Goal: Task Accomplishment & Management: Complete application form

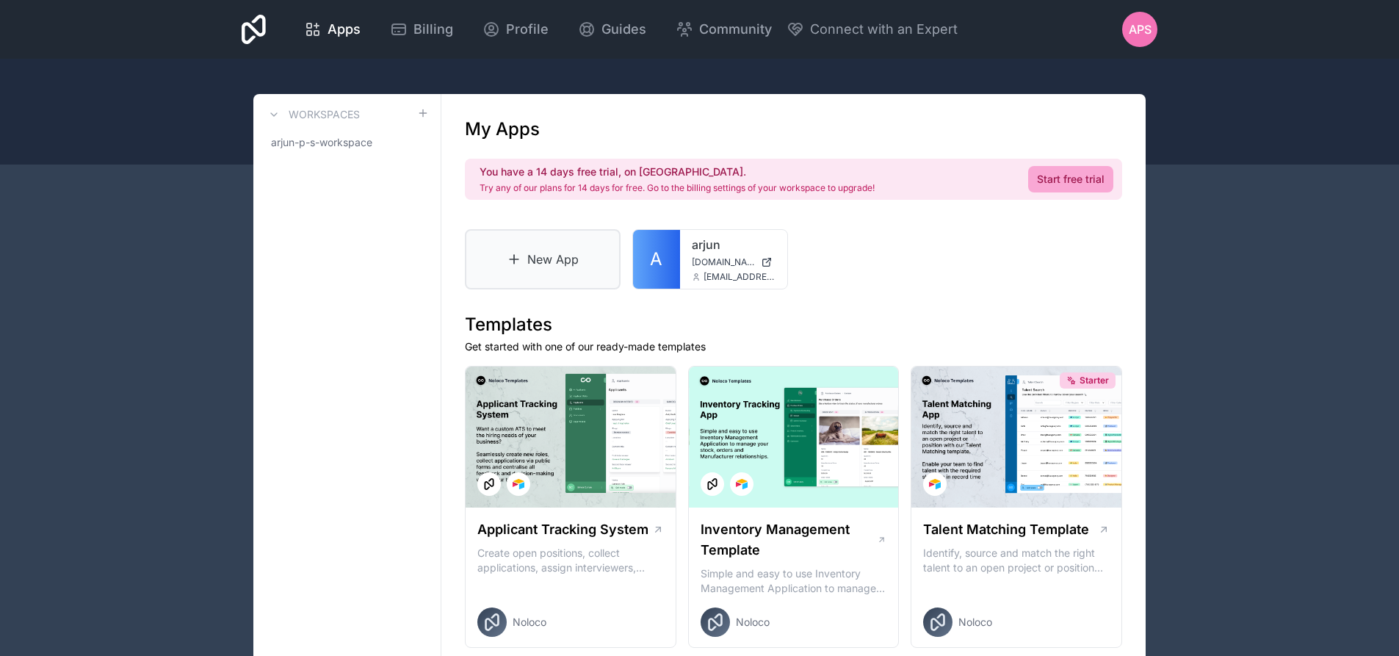
click at [557, 279] on link "New App" at bounding box center [543, 259] width 156 height 60
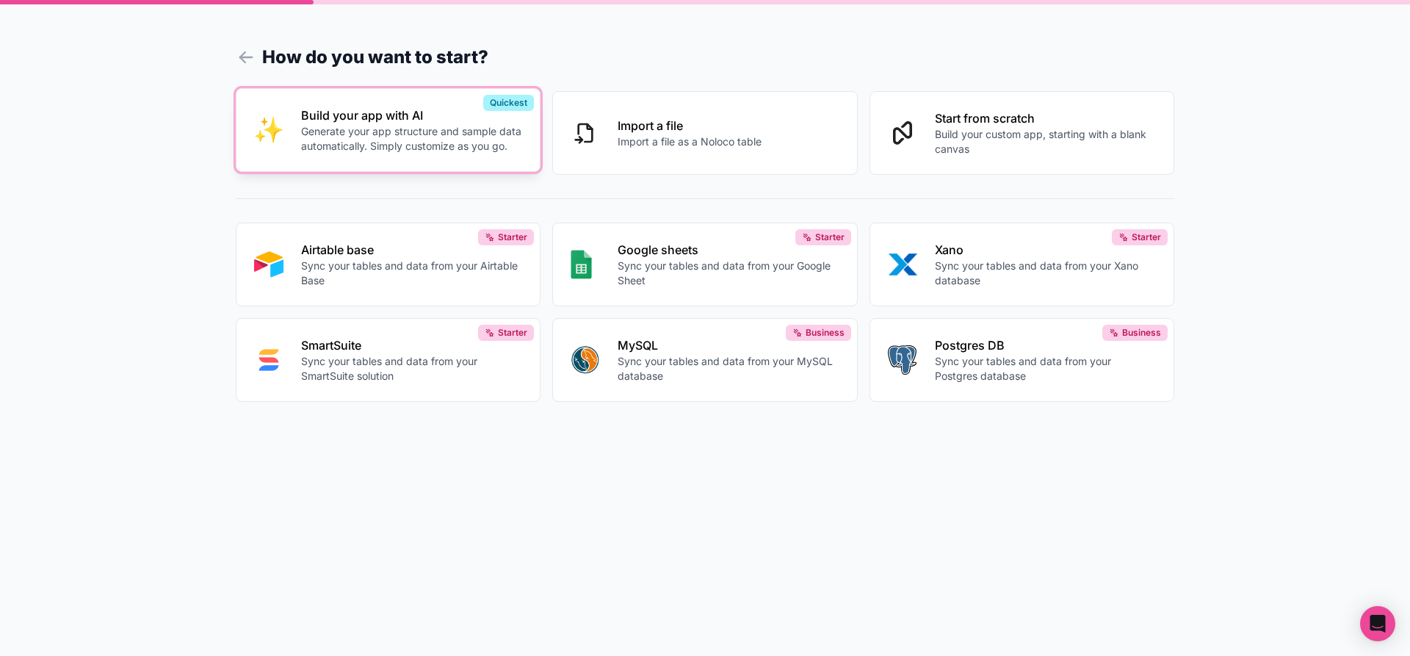
click at [383, 110] on p "Build your app with AI" at bounding box center [412, 115] width 222 height 18
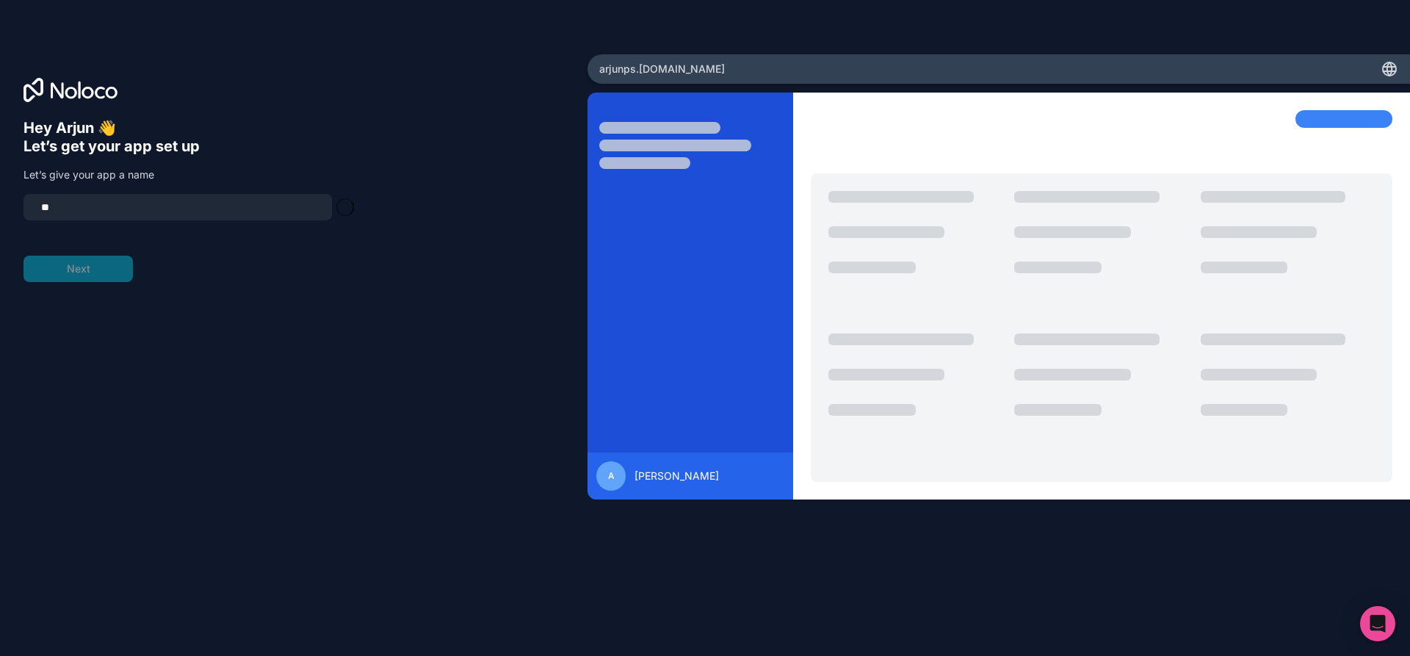
type input "*"
type input "*******"
click at [104, 274] on button "Next" at bounding box center [77, 269] width 109 height 26
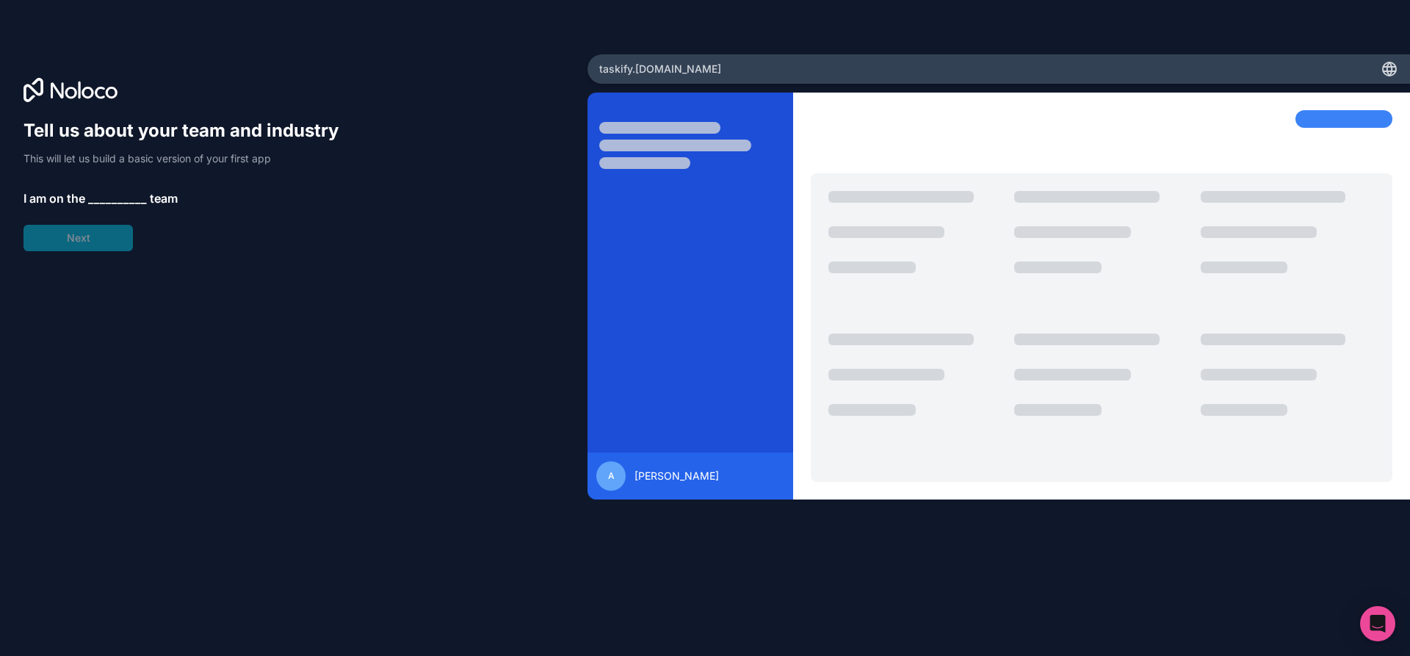
click at [96, 241] on div "Tell us about your team and industry This will let us build a basic version of …" at bounding box center [187, 185] width 329 height 132
click at [109, 197] on span "__________" at bounding box center [117, 198] width 59 height 18
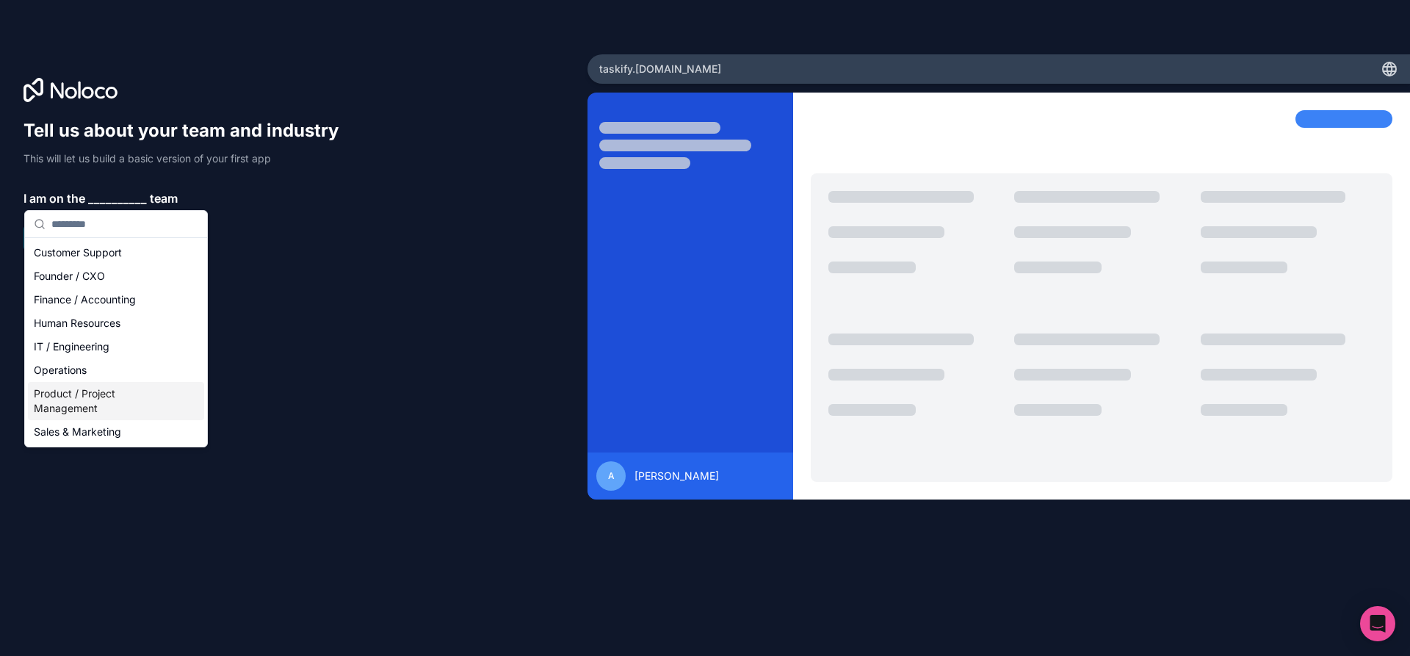
click at [105, 408] on div "Product / Project Management" at bounding box center [116, 401] width 176 height 38
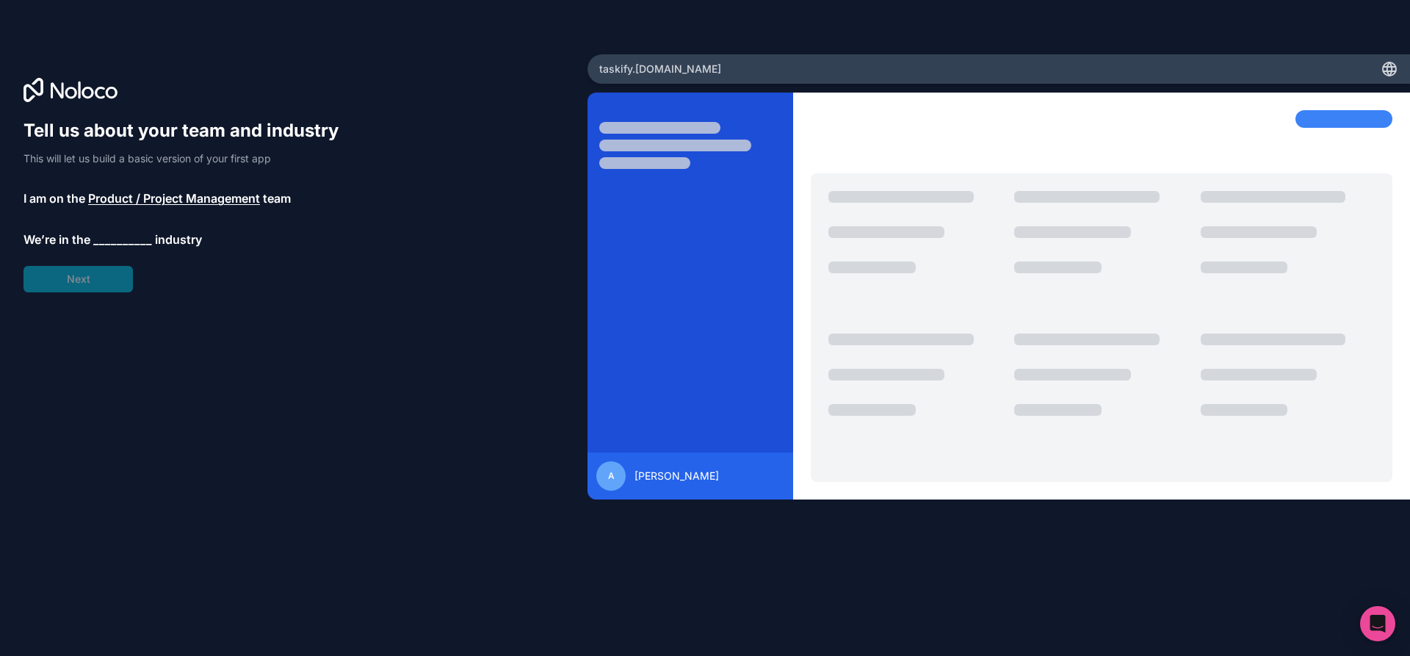
click at [104, 243] on span "__________" at bounding box center [122, 240] width 59 height 18
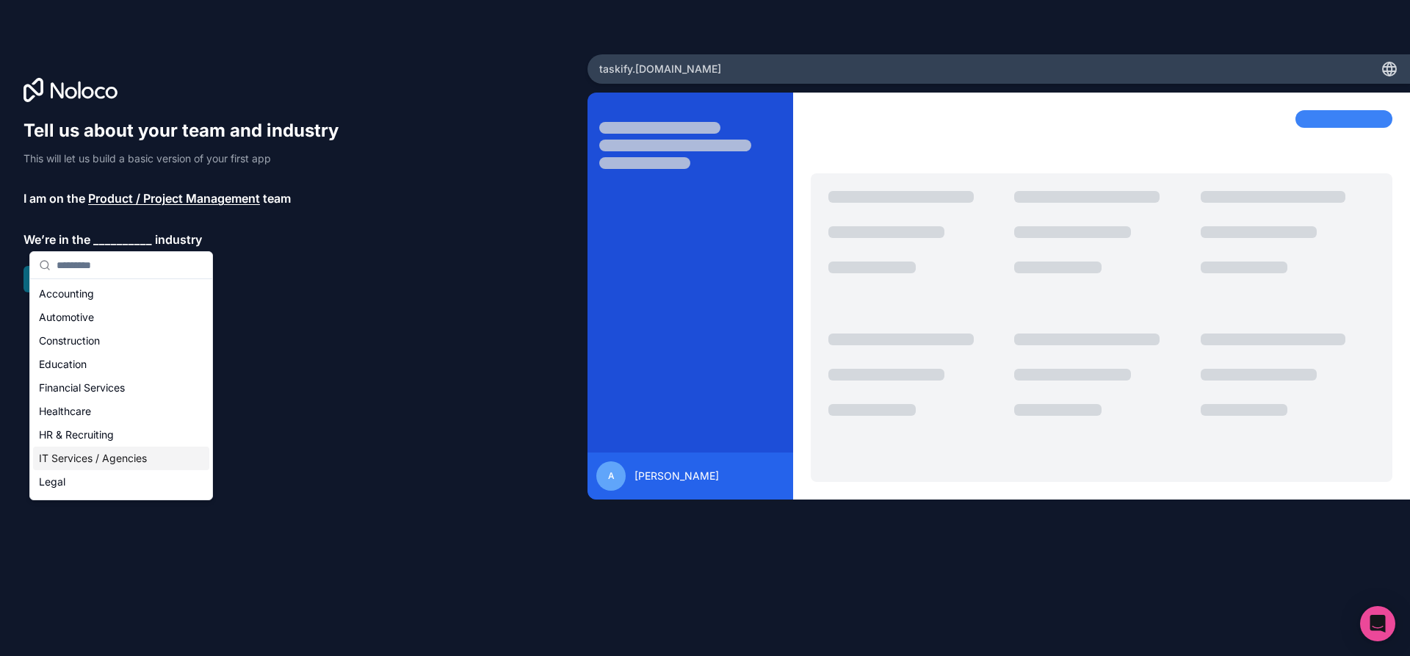
click at [132, 462] on div "IT Services / Agencies" at bounding box center [121, 457] width 176 height 23
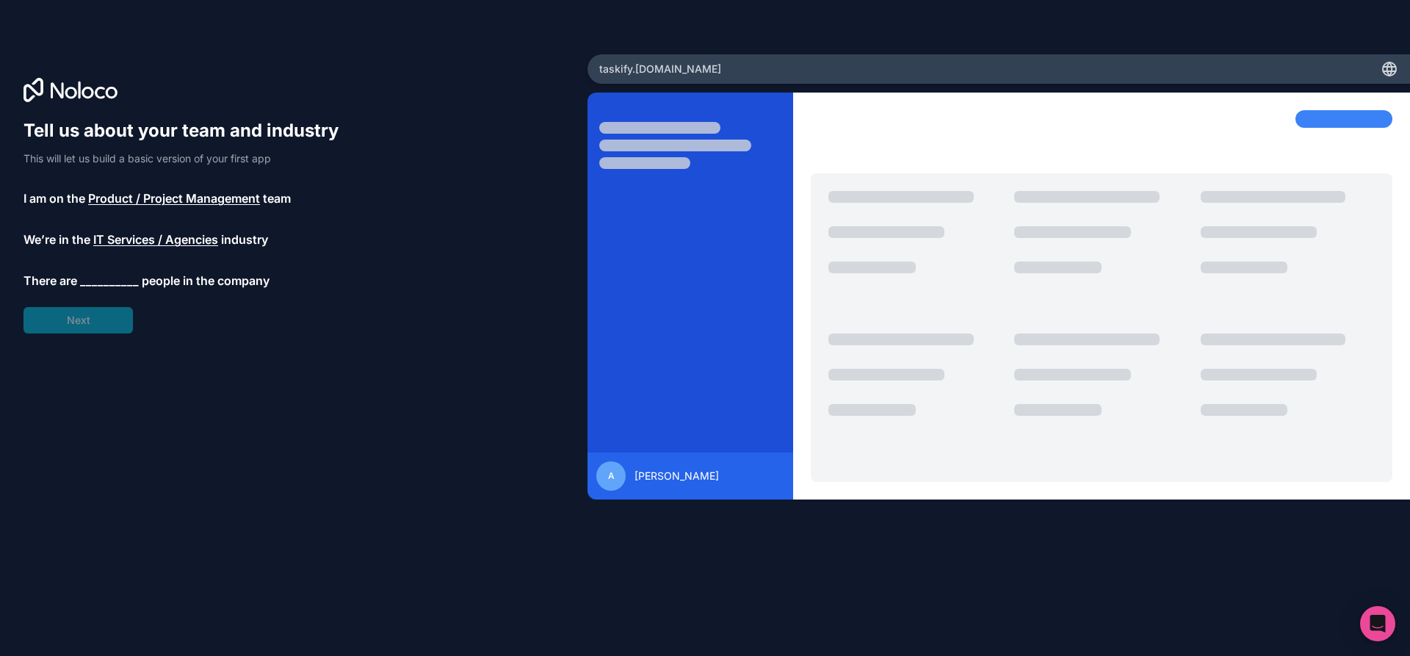
click at [92, 281] on span "__________" at bounding box center [109, 281] width 59 height 18
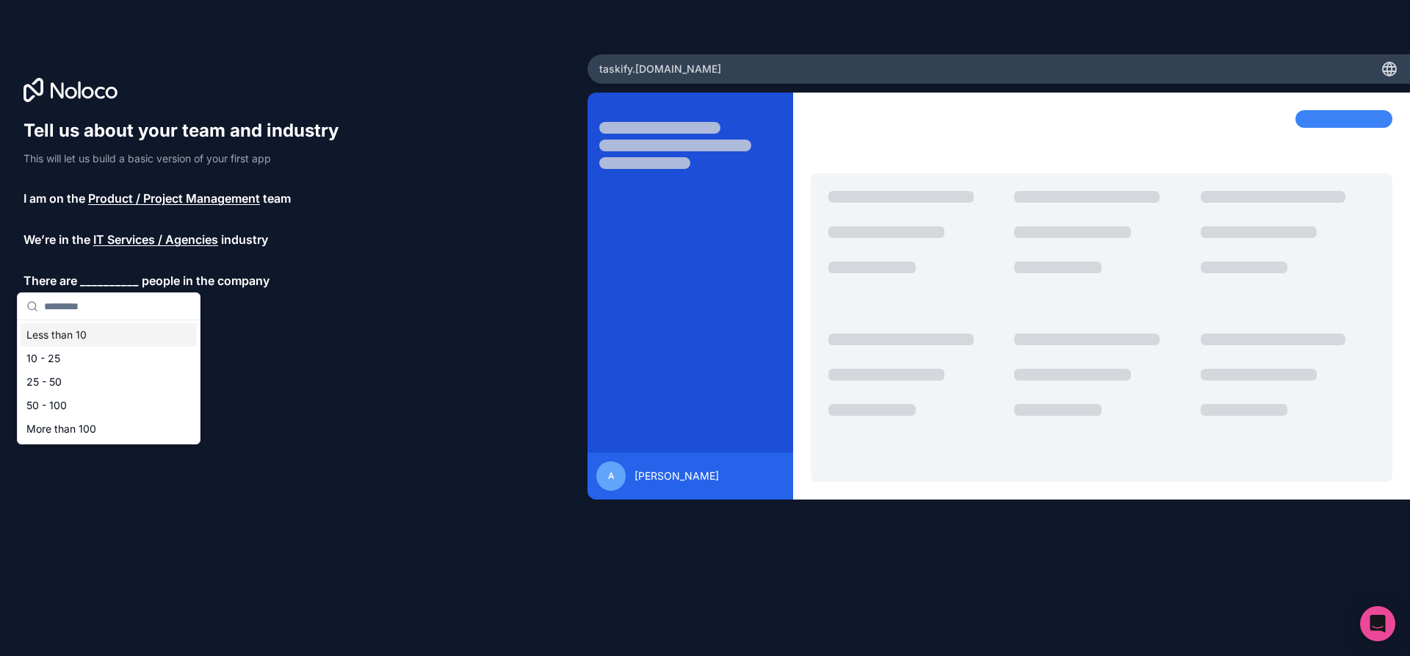
click at [127, 192] on span "Product / Project Management" at bounding box center [174, 198] width 172 height 18
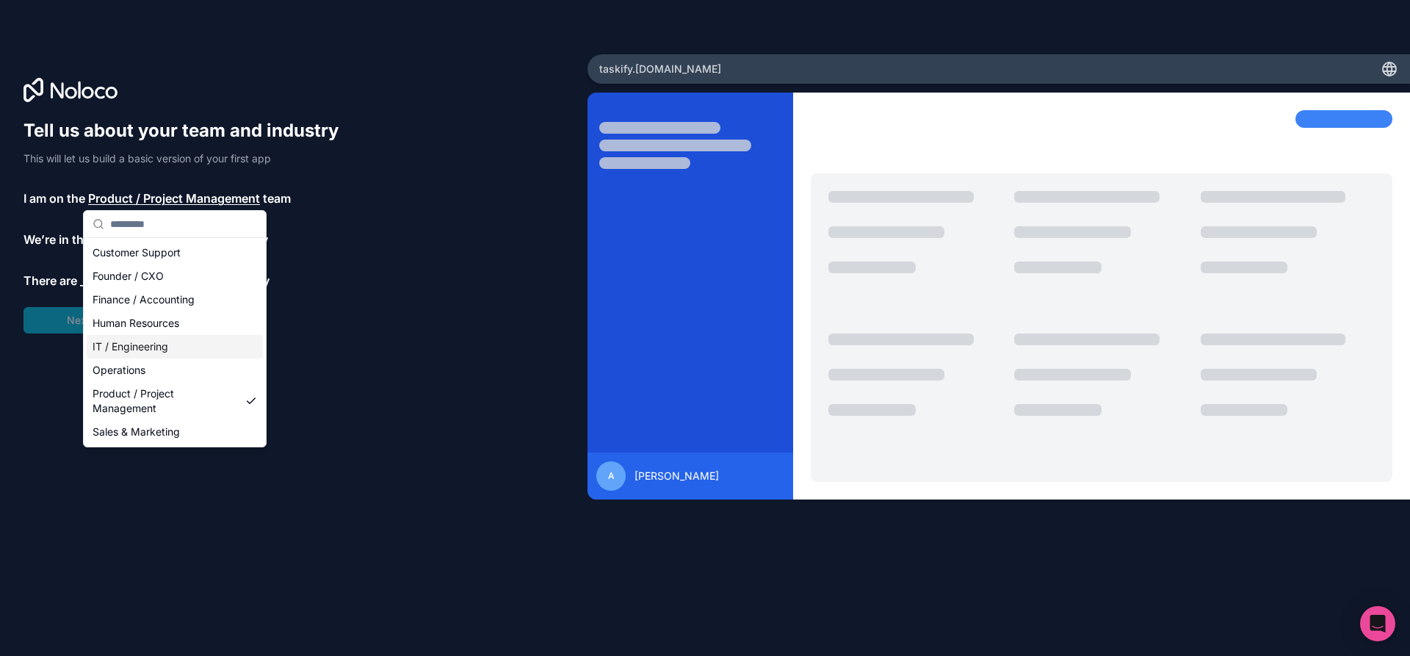
click at [136, 344] on div "IT / Engineering" at bounding box center [175, 346] width 176 height 23
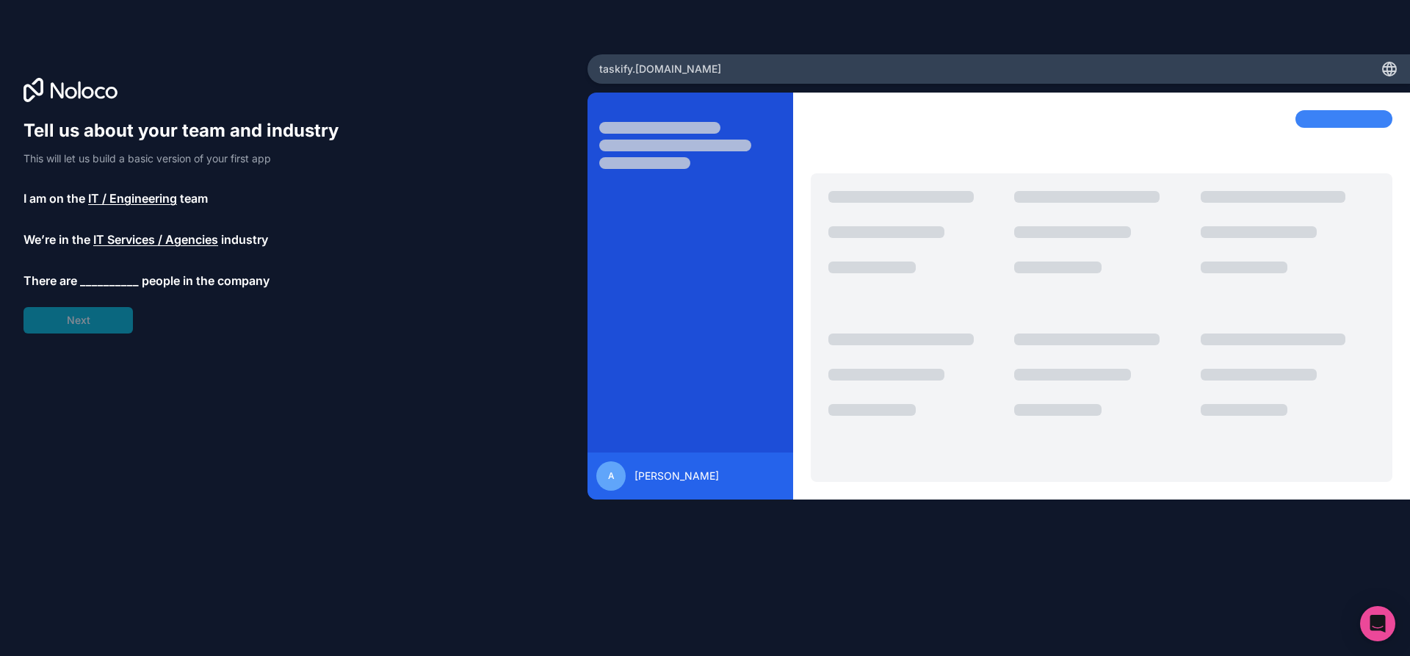
click at [107, 277] on span "__________" at bounding box center [109, 281] width 59 height 18
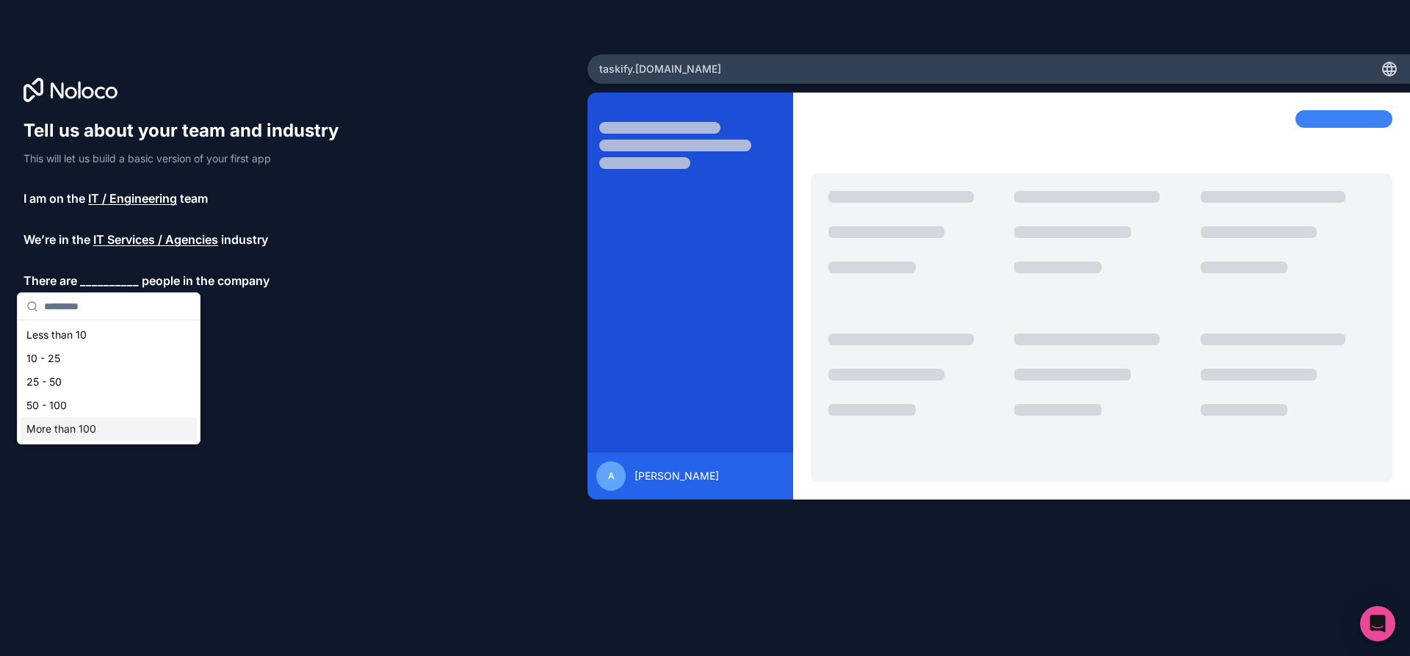
click at [68, 427] on div "More than 100" at bounding box center [109, 428] width 176 height 23
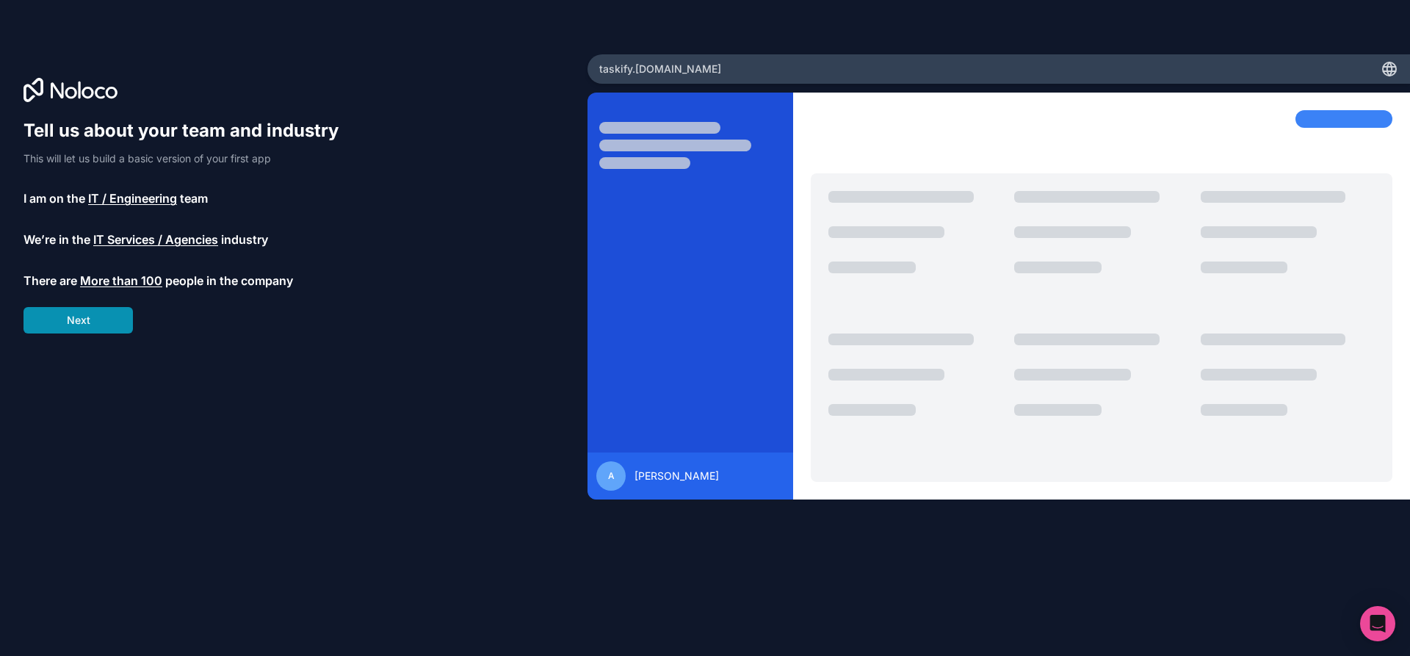
click at [90, 328] on button "Next" at bounding box center [77, 320] width 109 height 26
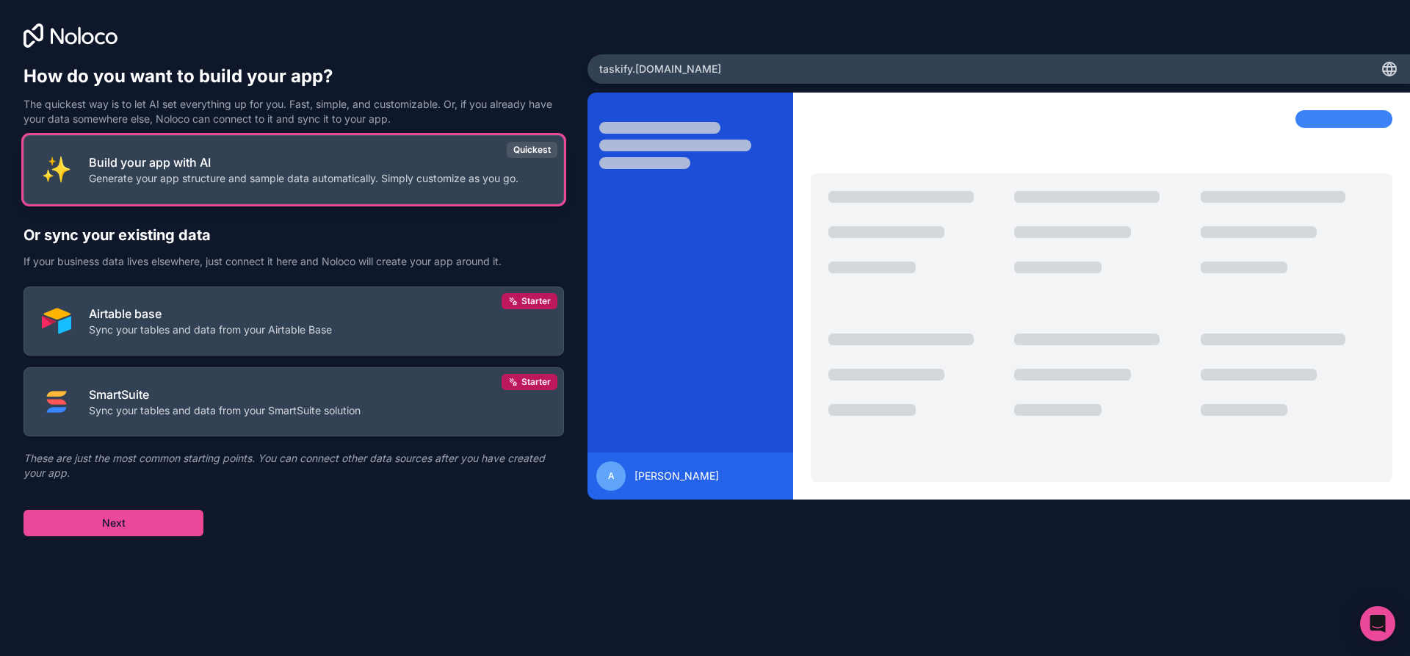
click at [283, 159] on p "Build your app with AI" at bounding box center [304, 162] width 430 height 18
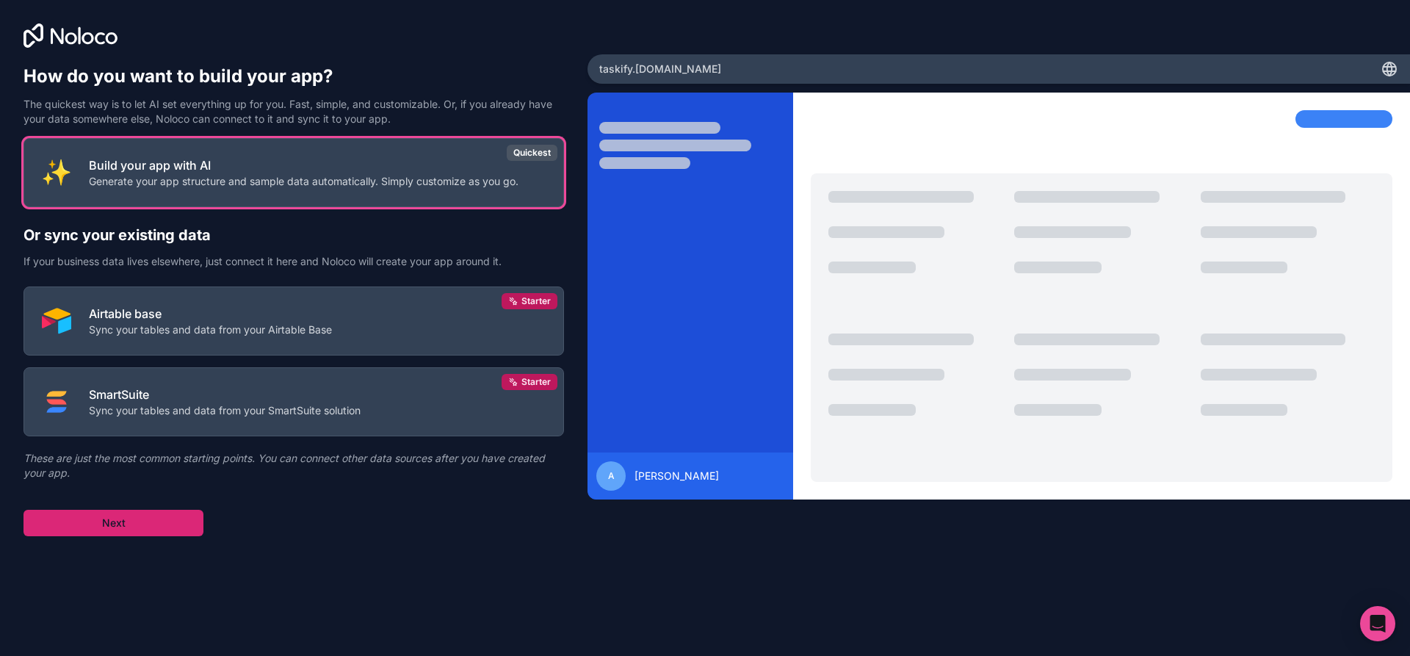
click at [144, 517] on button "Next" at bounding box center [113, 523] width 180 height 26
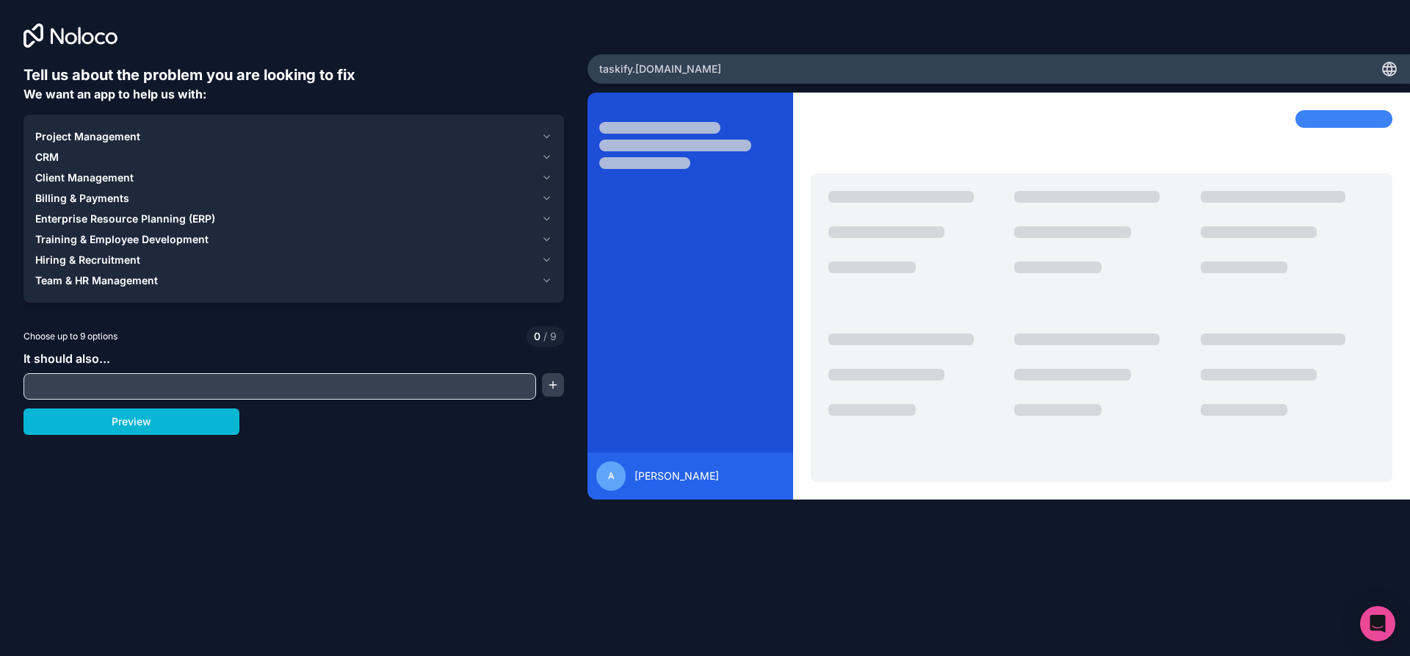
click at [550, 135] on icon "button" at bounding box center [546, 137] width 11 height 12
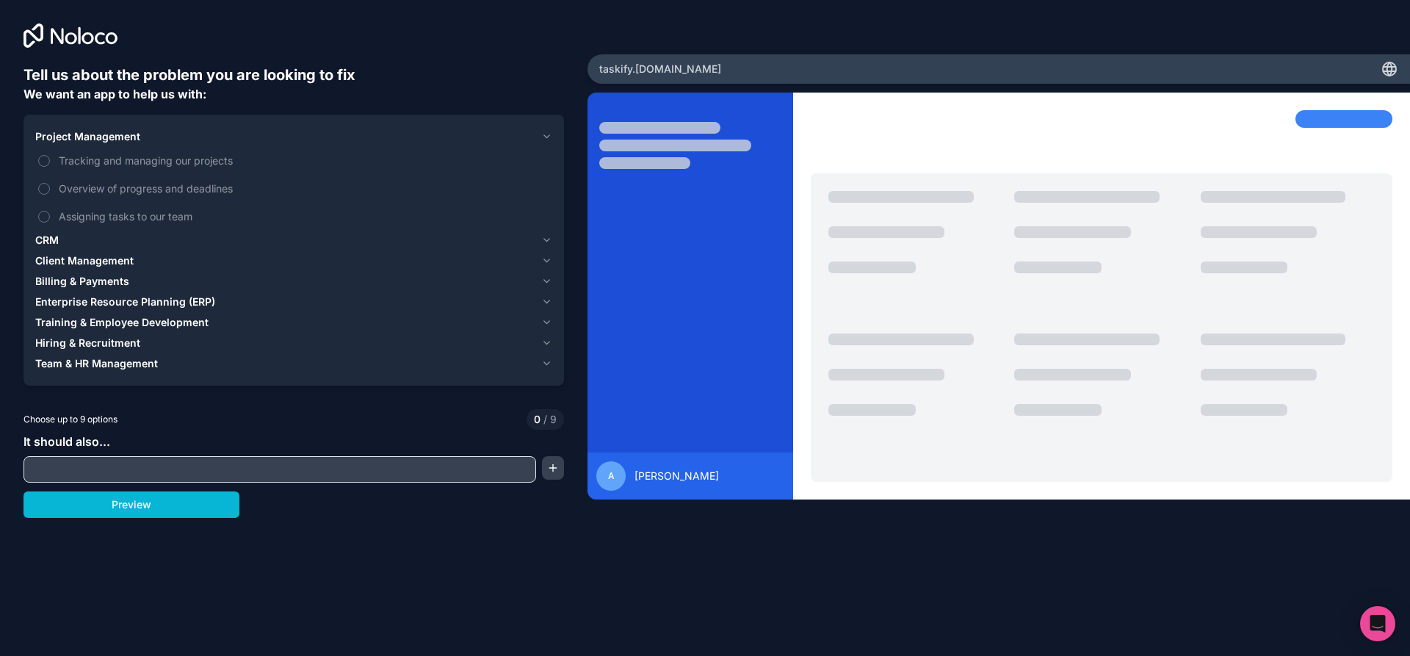
click at [546, 239] on icon "button" at bounding box center [546, 240] width 11 height 12
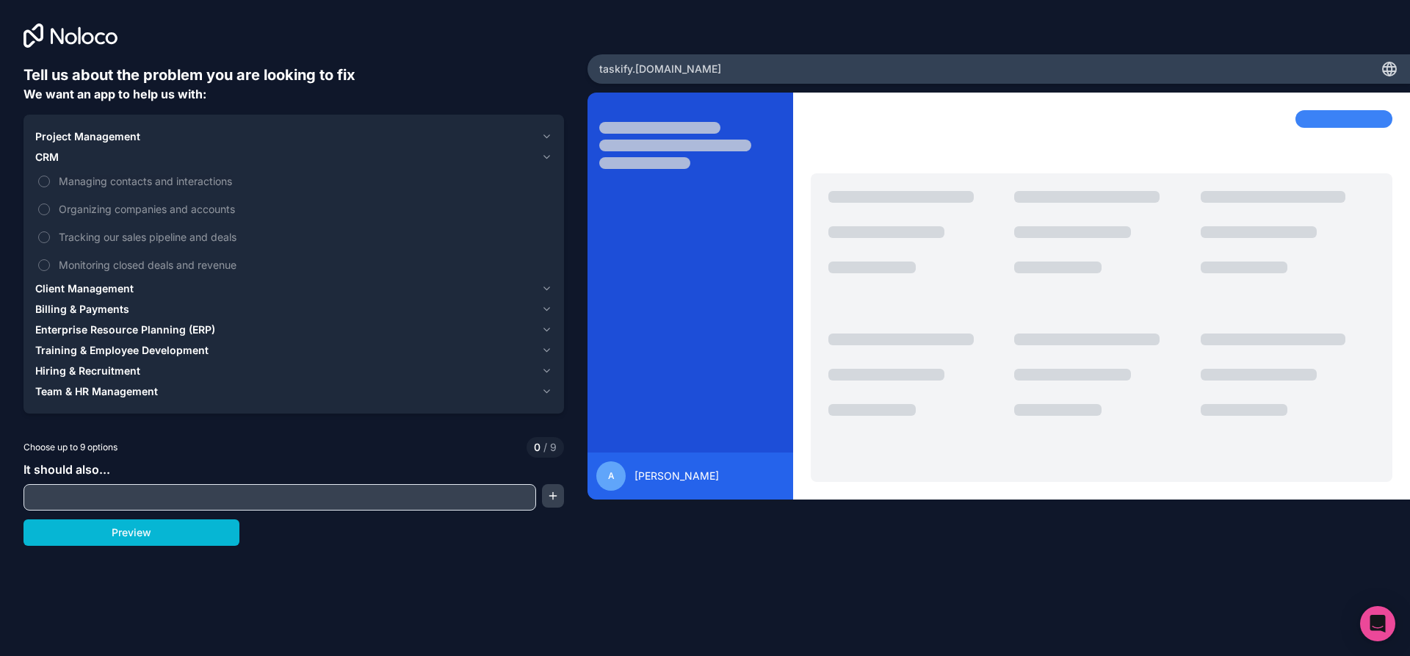
click at [547, 130] on button "Project Management" at bounding box center [293, 136] width 517 height 21
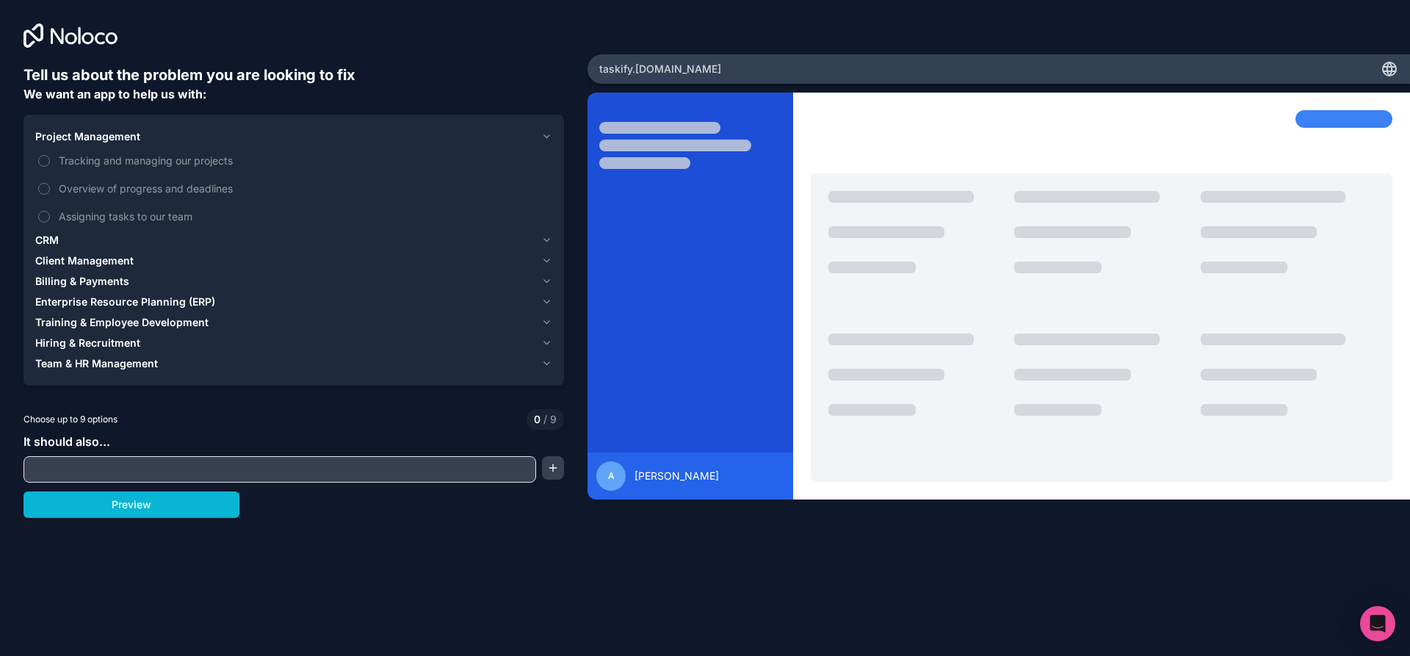
click at [113, 472] on input "text" at bounding box center [279, 469] width 505 height 21
type input "**********"
click at [275, 553] on div "**********" at bounding box center [705, 328] width 1410 height 656
click at [210, 507] on button "Preview" at bounding box center [131, 504] width 216 height 26
click at [80, 156] on span "Tracking and managing our projects" at bounding box center [304, 160] width 491 height 15
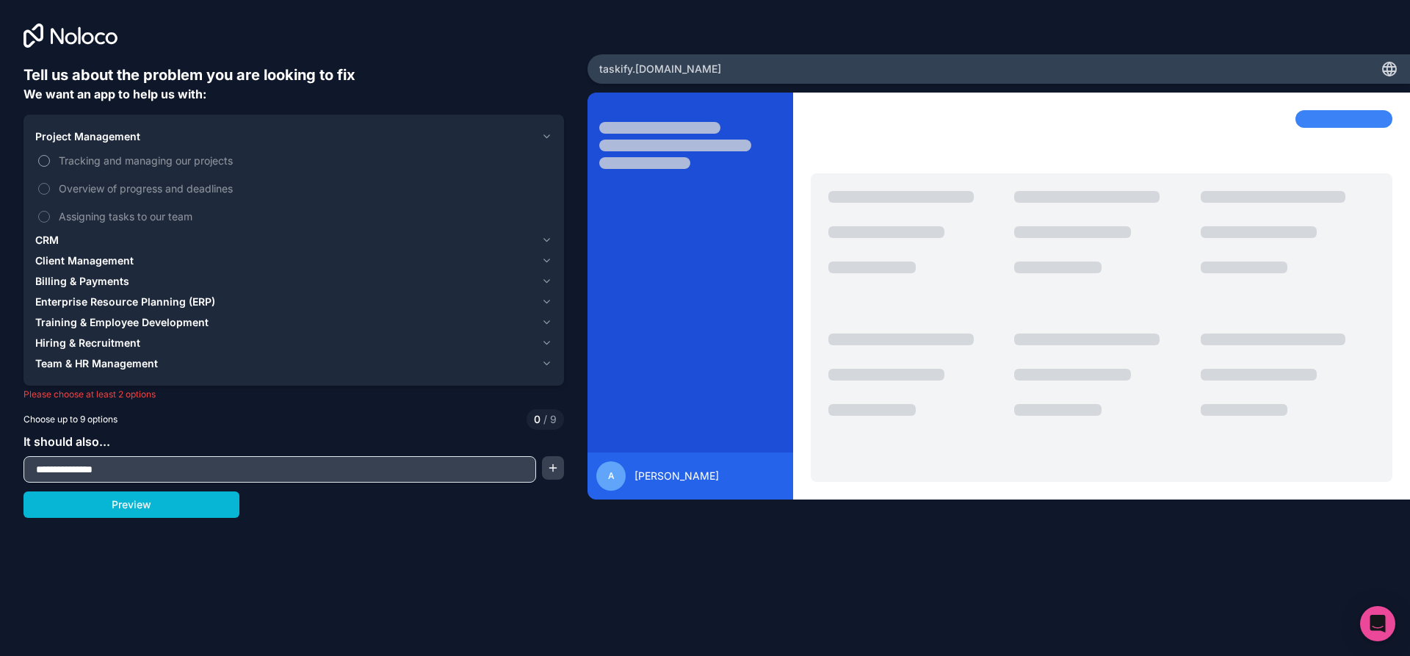
click at [50, 156] on button "Tracking and managing our projects" at bounding box center [44, 161] width 12 height 12
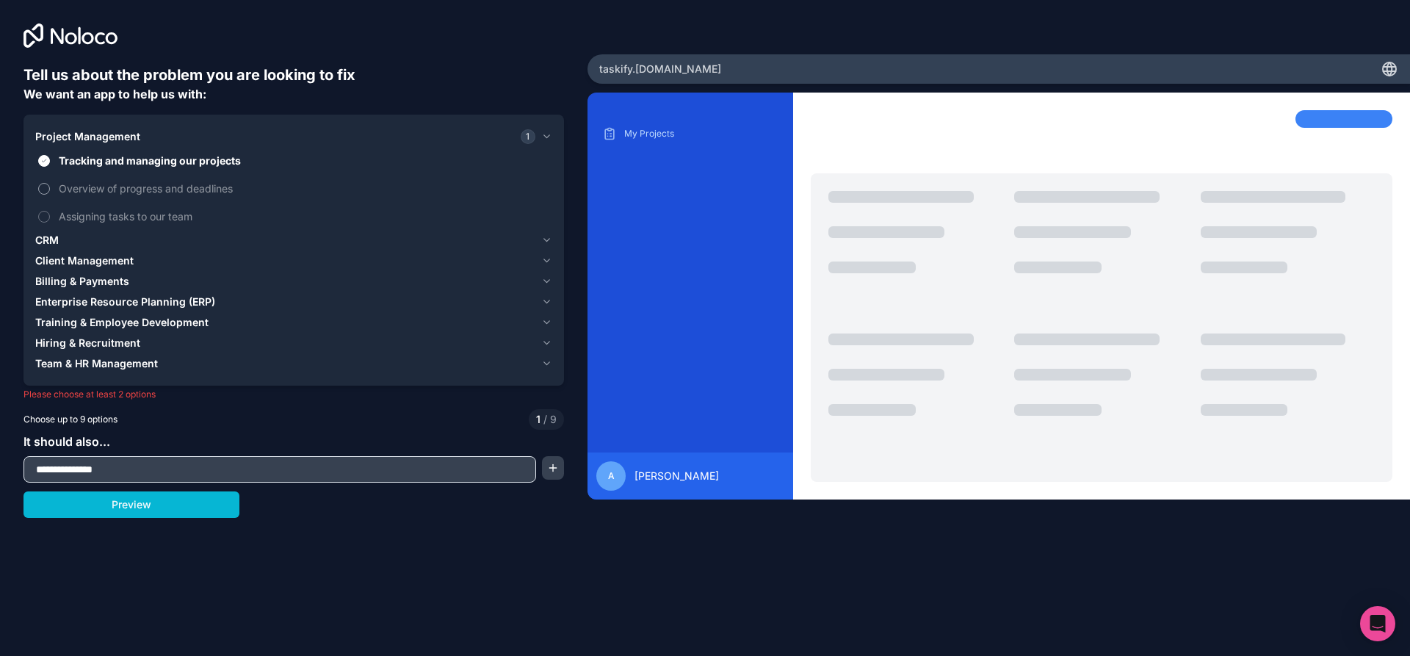
click at [57, 180] on label "Overview of progress and deadlines" at bounding box center [293, 188] width 517 height 27
click at [50, 183] on button "Overview of progress and deadlines" at bounding box center [44, 189] width 12 height 12
click at [48, 210] on label "Assigning tasks to our team" at bounding box center [293, 216] width 517 height 27
click at [48, 211] on button "Assigning tasks to our team" at bounding box center [44, 217] width 12 height 12
click at [48, 210] on label "Assigning tasks to our team" at bounding box center [293, 216] width 517 height 27
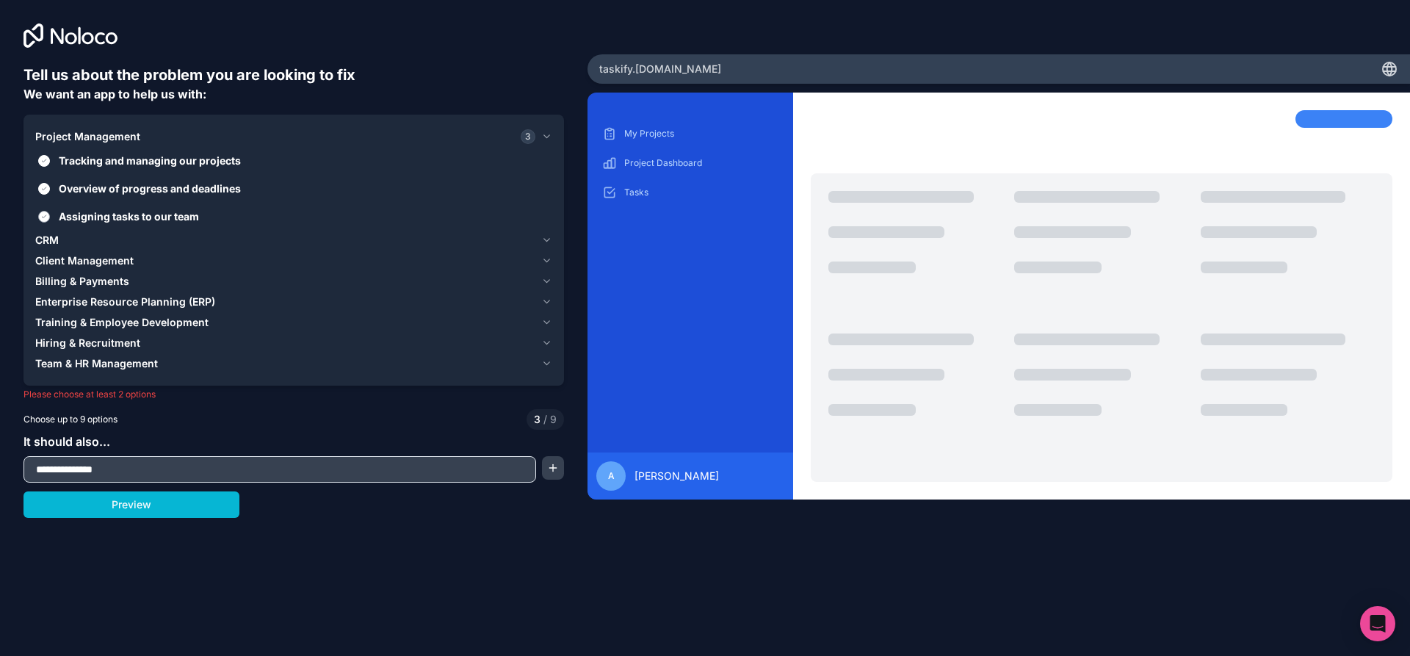
click at [48, 211] on button "Assigning tasks to our team" at bounding box center [44, 217] width 12 height 12
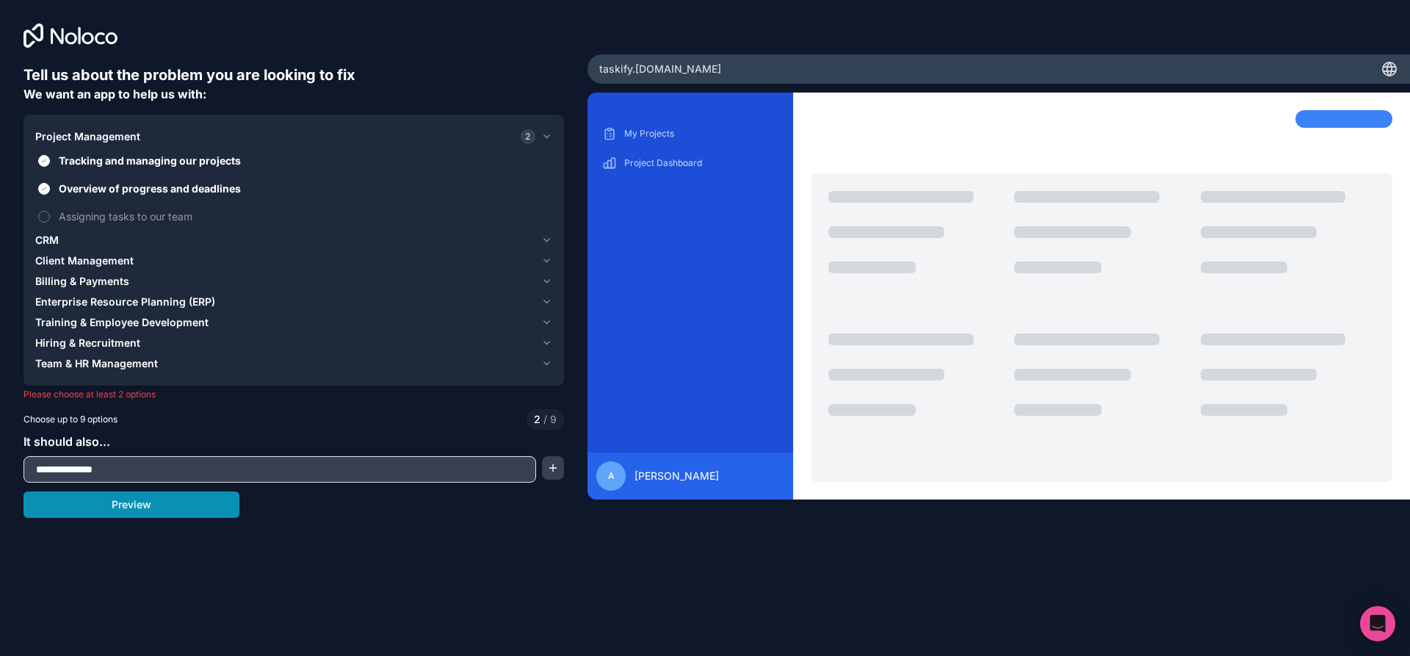
click at [184, 503] on button "Preview" at bounding box center [131, 504] width 216 height 26
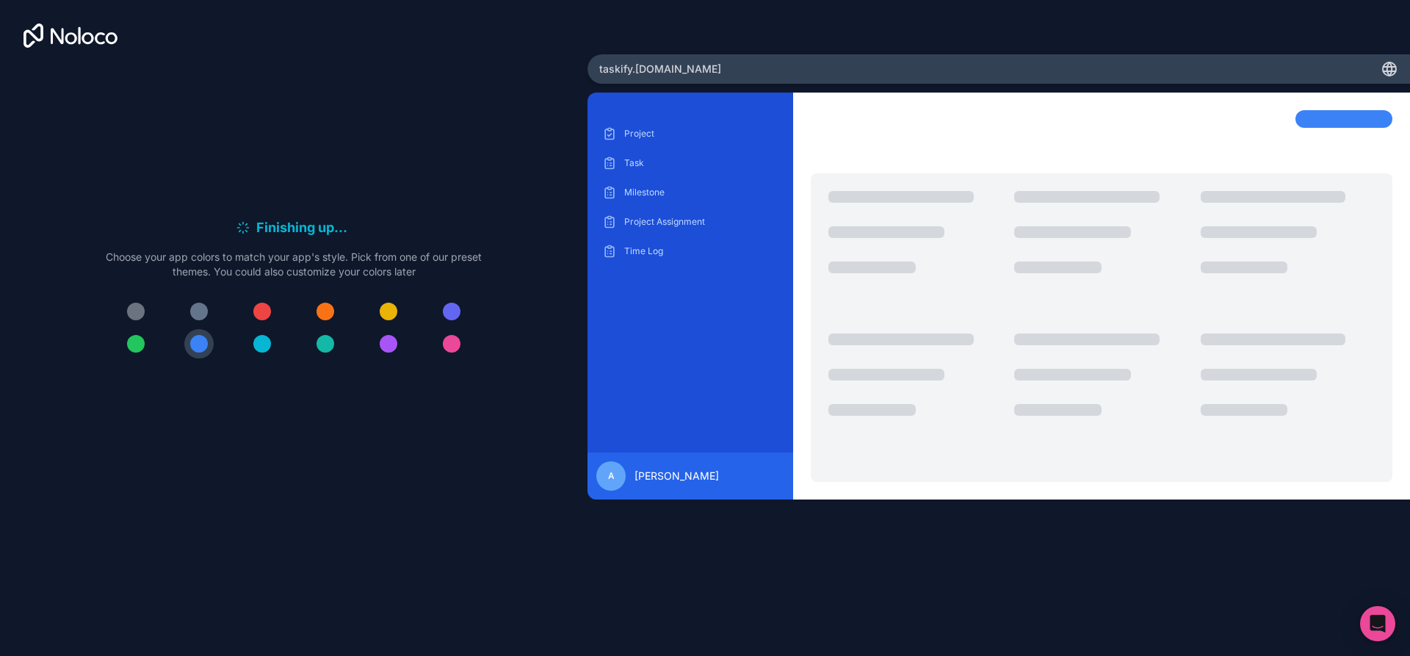
click at [242, 222] on icon at bounding box center [243, 227] width 15 height 15
click at [259, 350] on div at bounding box center [262, 344] width 18 height 18
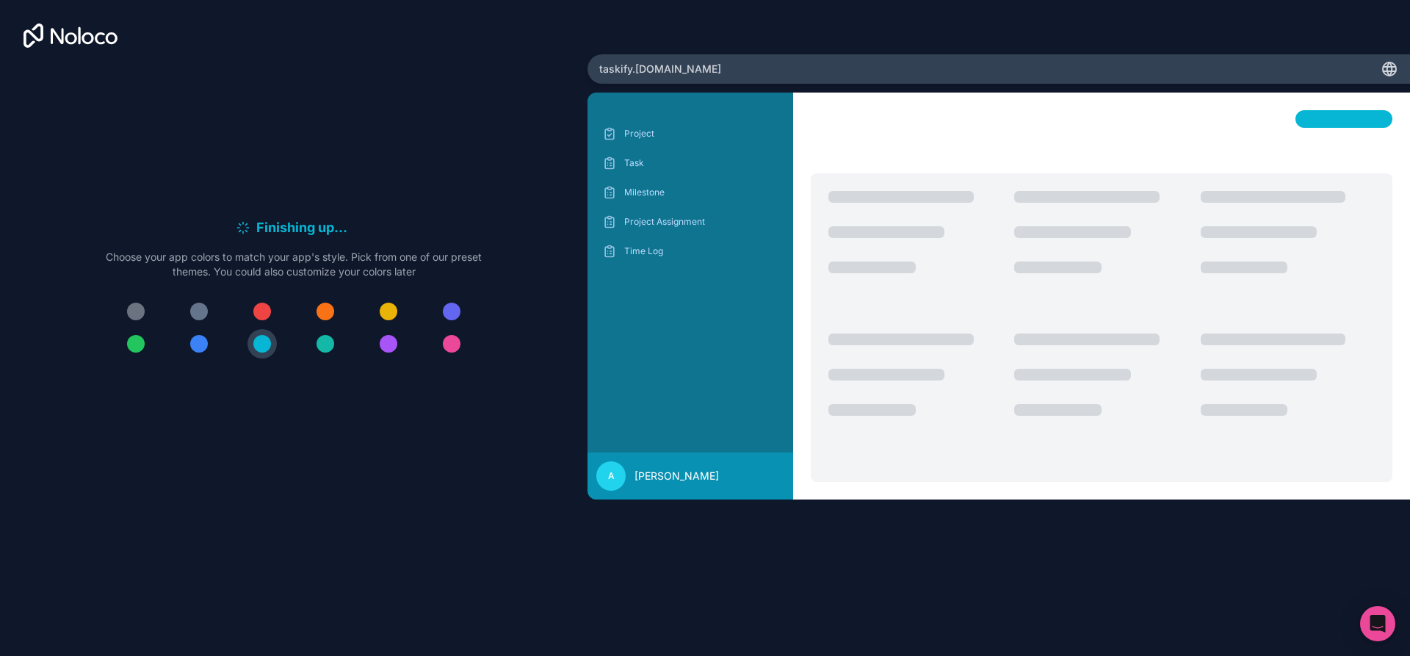
click at [196, 345] on div at bounding box center [199, 344] width 18 height 18
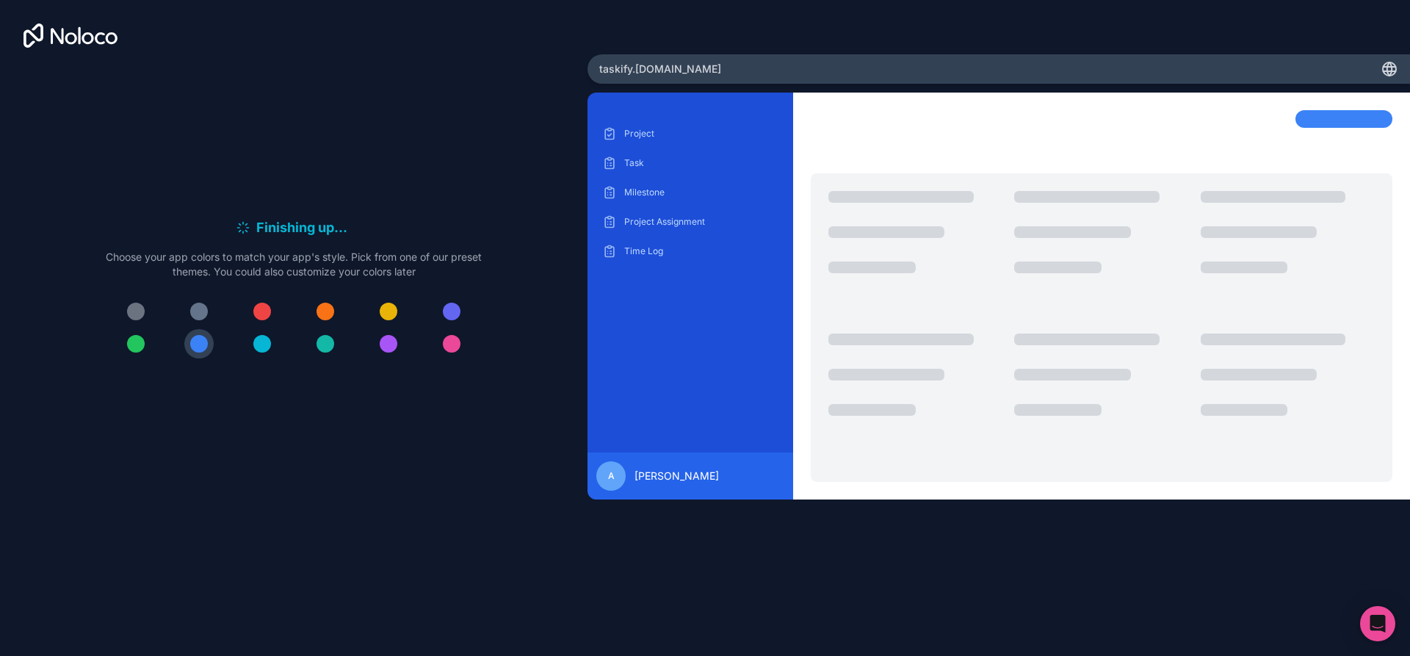
click at [389, 341] on div at bounding box center [389, 344] width 18 height 18
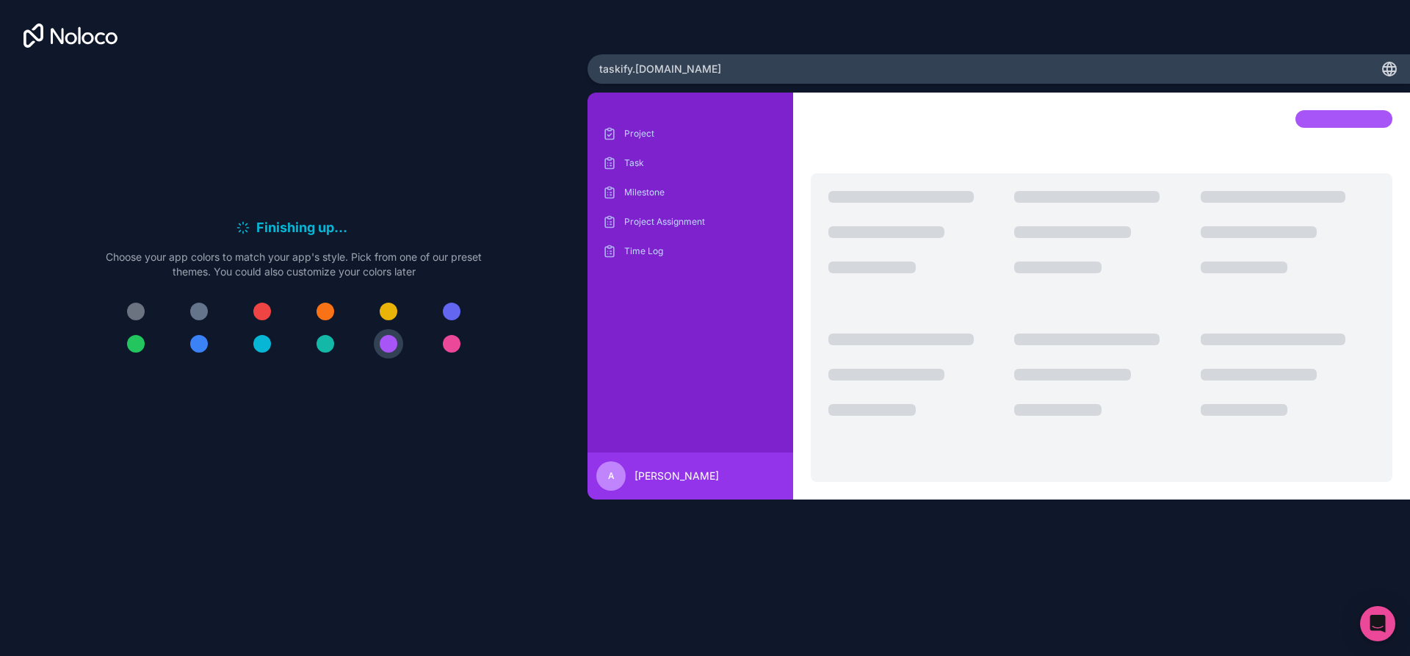
click at [449, 317] on div at bounding box center [452, 312] width 18 height 18
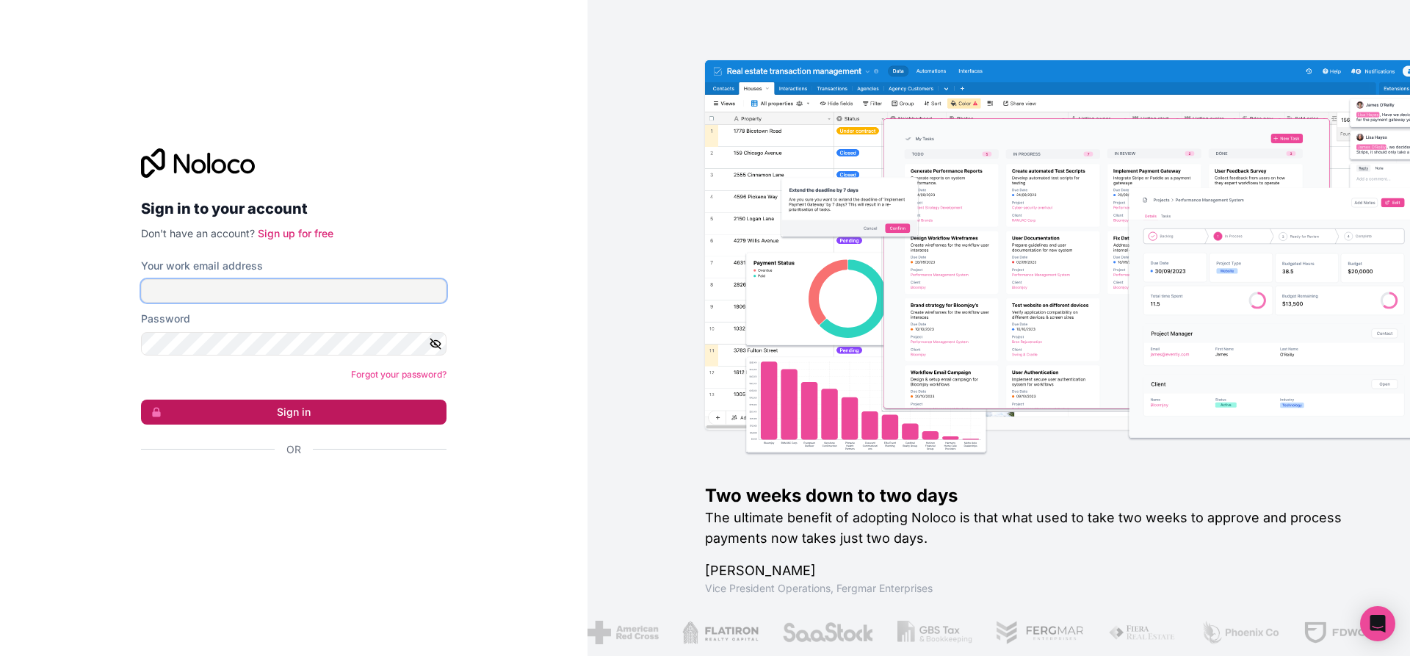
type input "**********"
click at [315, 411] on button "Sign in" at bounding box center [293, 411] width 305 height 25
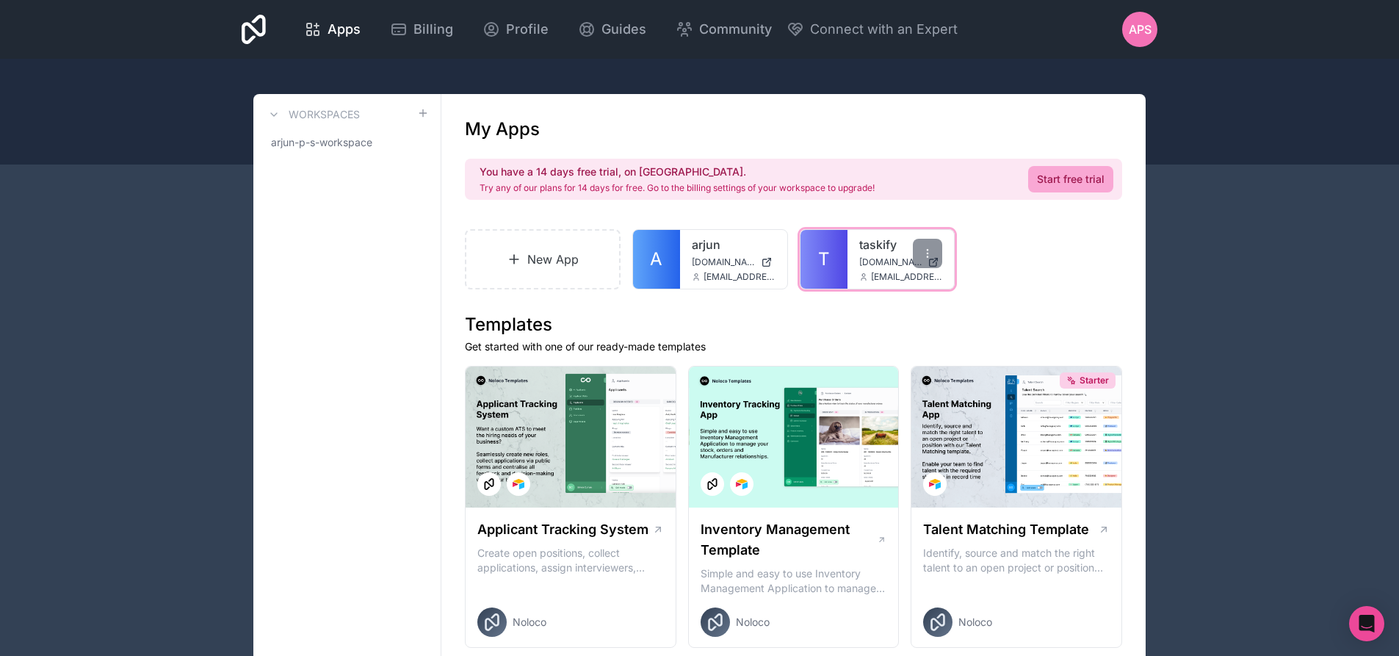
click at [849, 275] on div "taskify taskify.noloco.co arjunps@arjunps006.online" at bounding box center [900, 259] width 107 height 59
click at [843, 254] on link "T" at bounding box center [823, 259] width 47 height 59
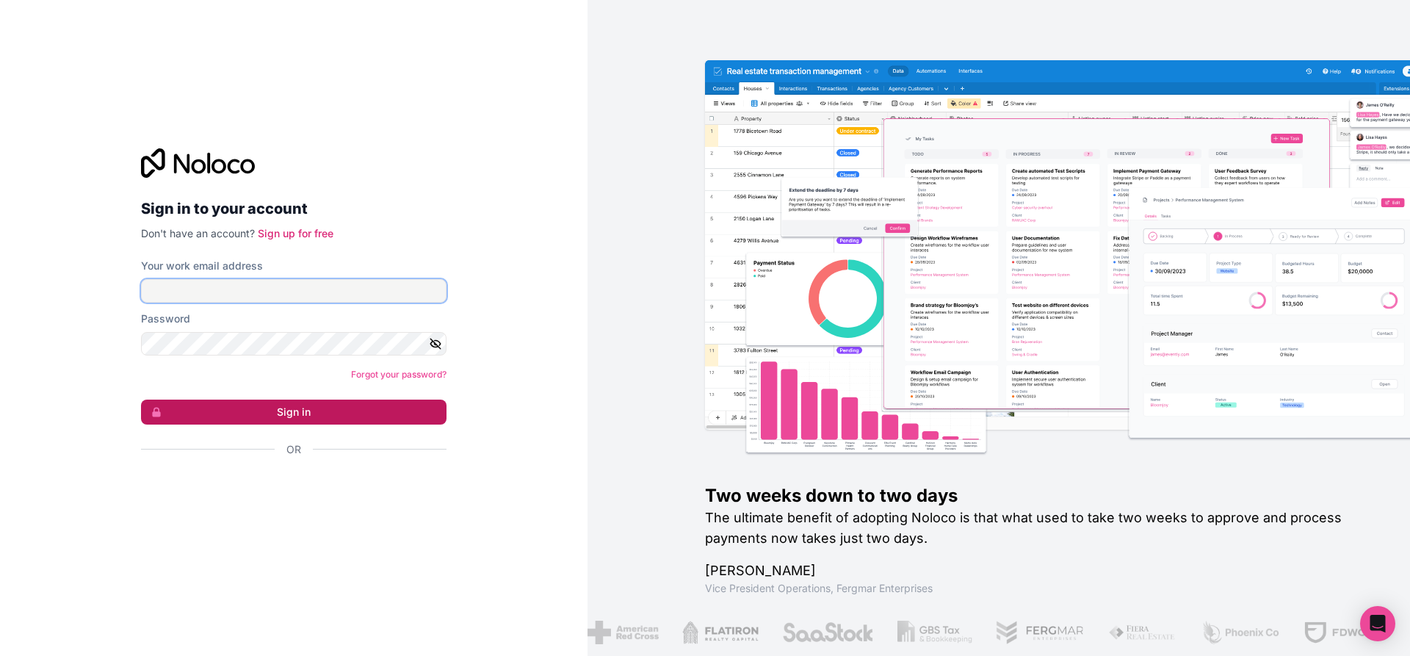
type input "**********"
click at [261, 408] on button "Sign in" at bounding box center [293, 411] width 305 height 25
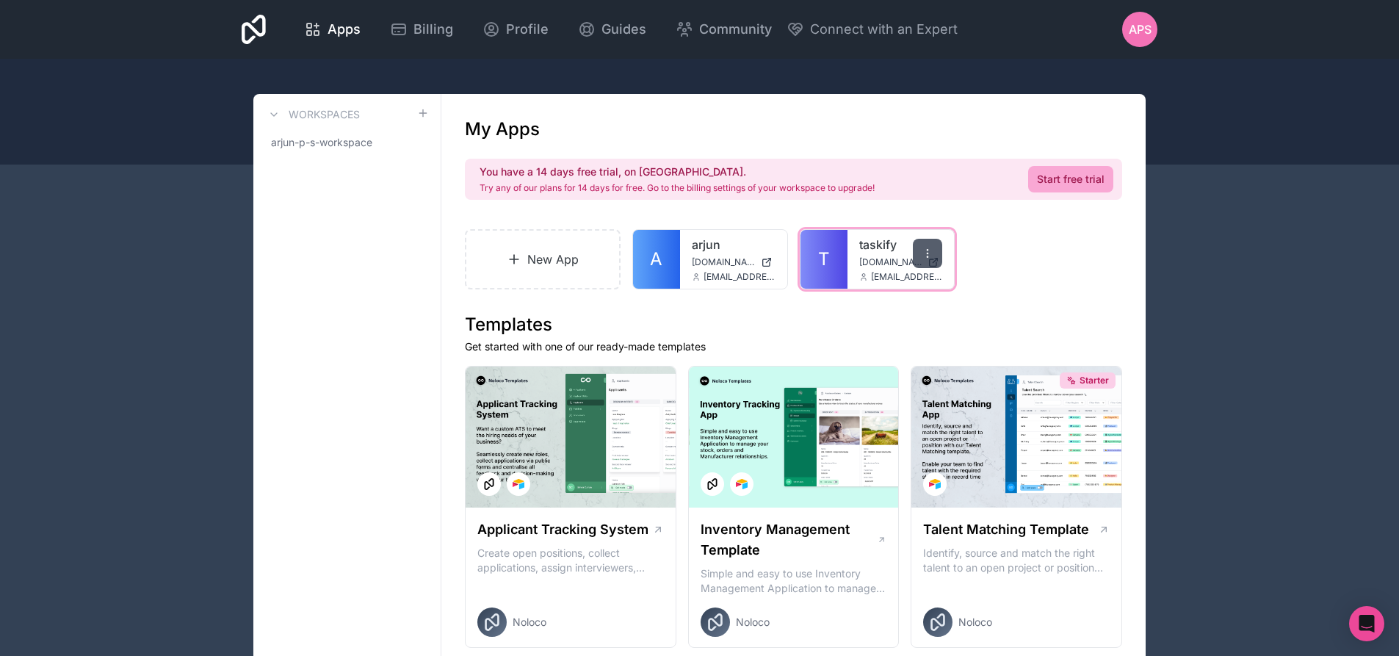
click at [927, 256] on icon at bounding box center [928, 253] width 12 height 12
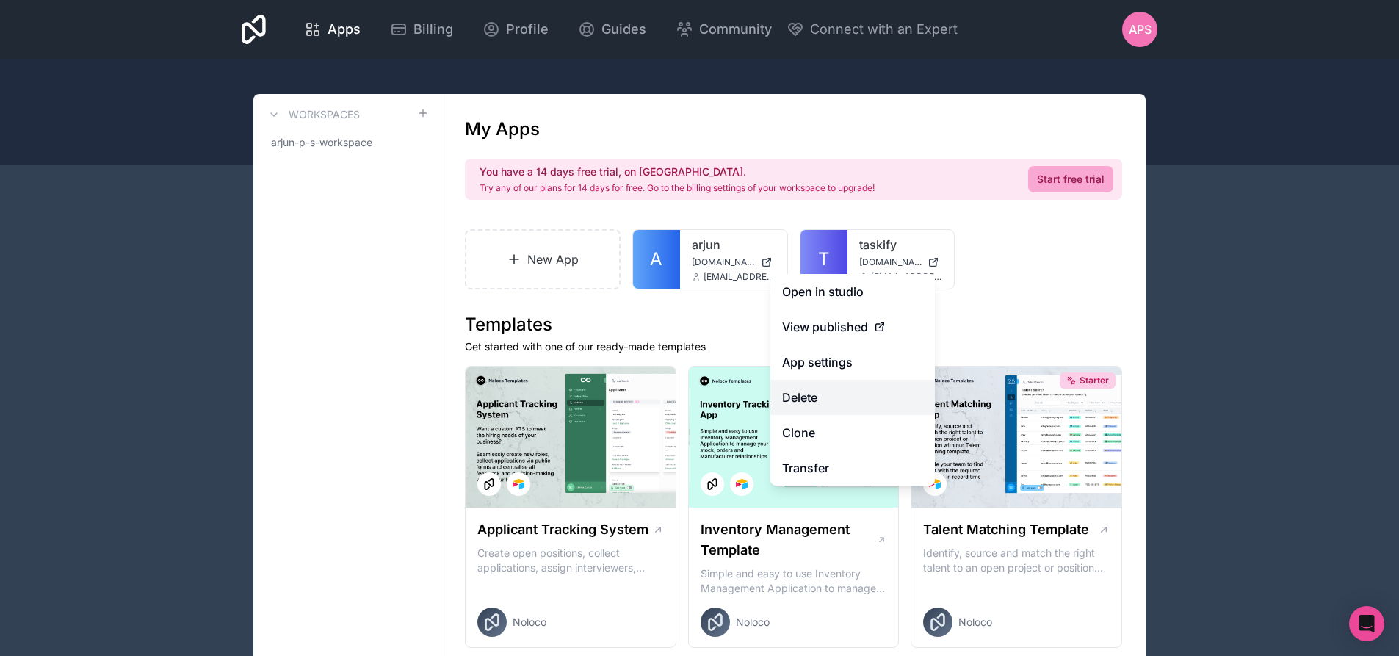
click at [806, 402] on button "Delete" at bounding box center [852, 397] width 164 height 35
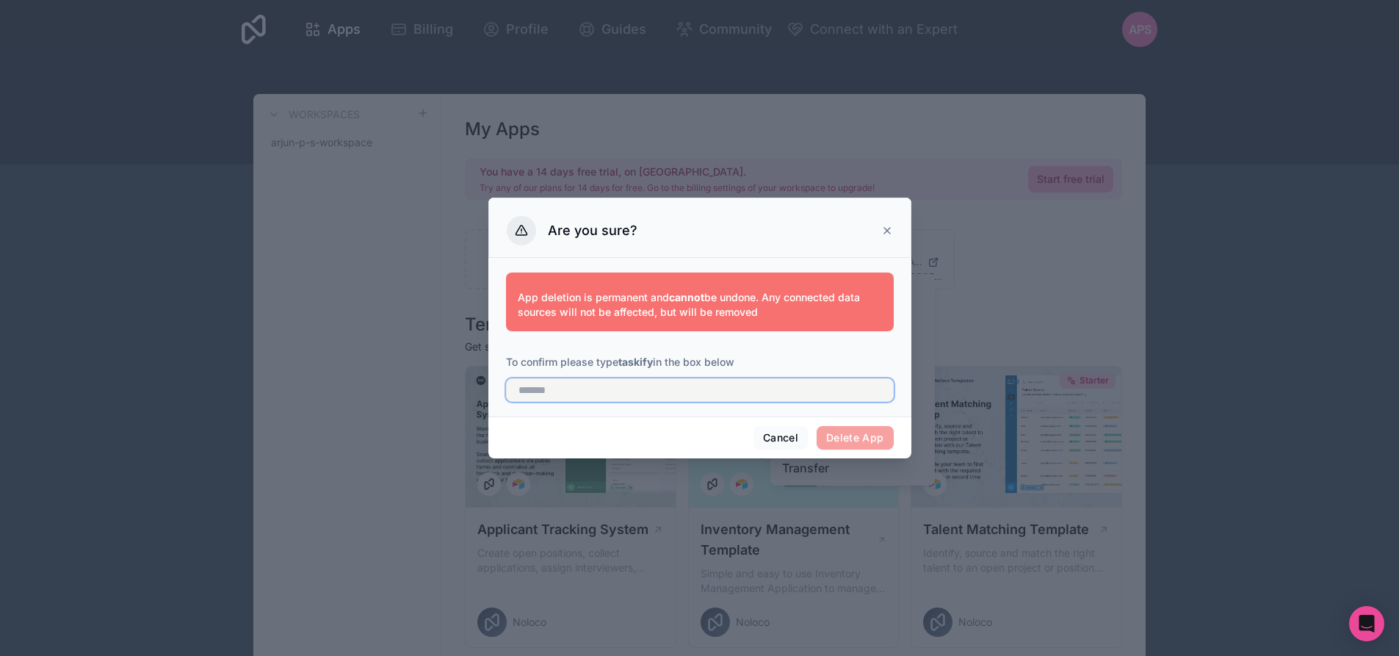
click at [682, 392] on input "text" at bounding box center [700, 389] width 388 height 23
type input "*******"
click at [867, 436] on button "Delete App" at bounding box center [855, 437] width 77 height 23
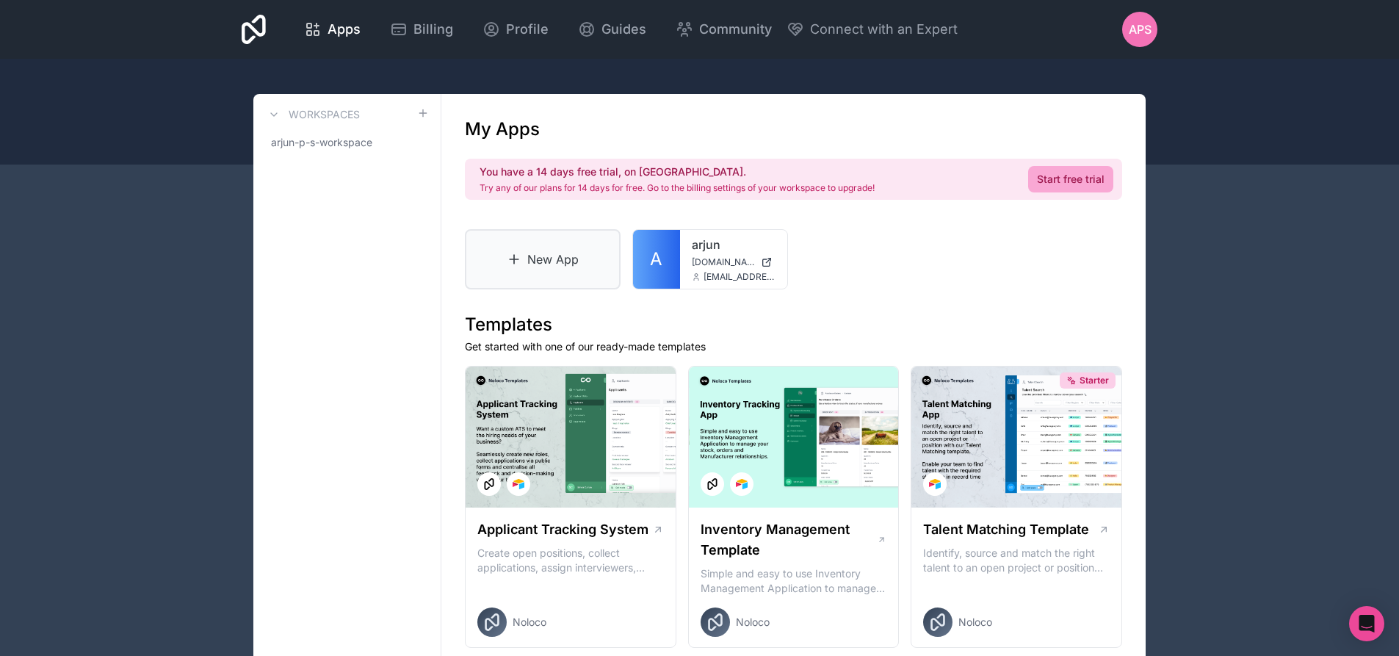
click at [503, 263] on link "New App" at bounding box center [543, 259] width 156 height 60
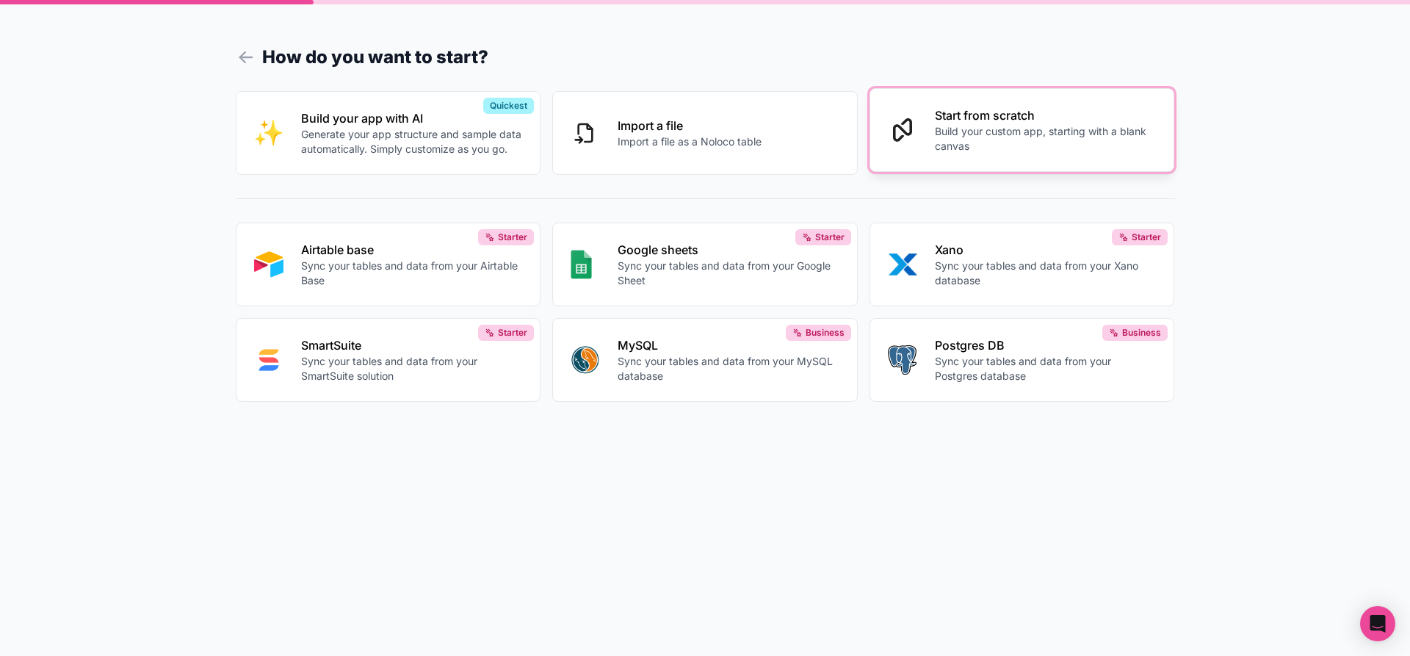
click at [983, 146] on p "Build your custom app, starting with a blank canvas" at bounding box center [1046, 138] width 222 height 29
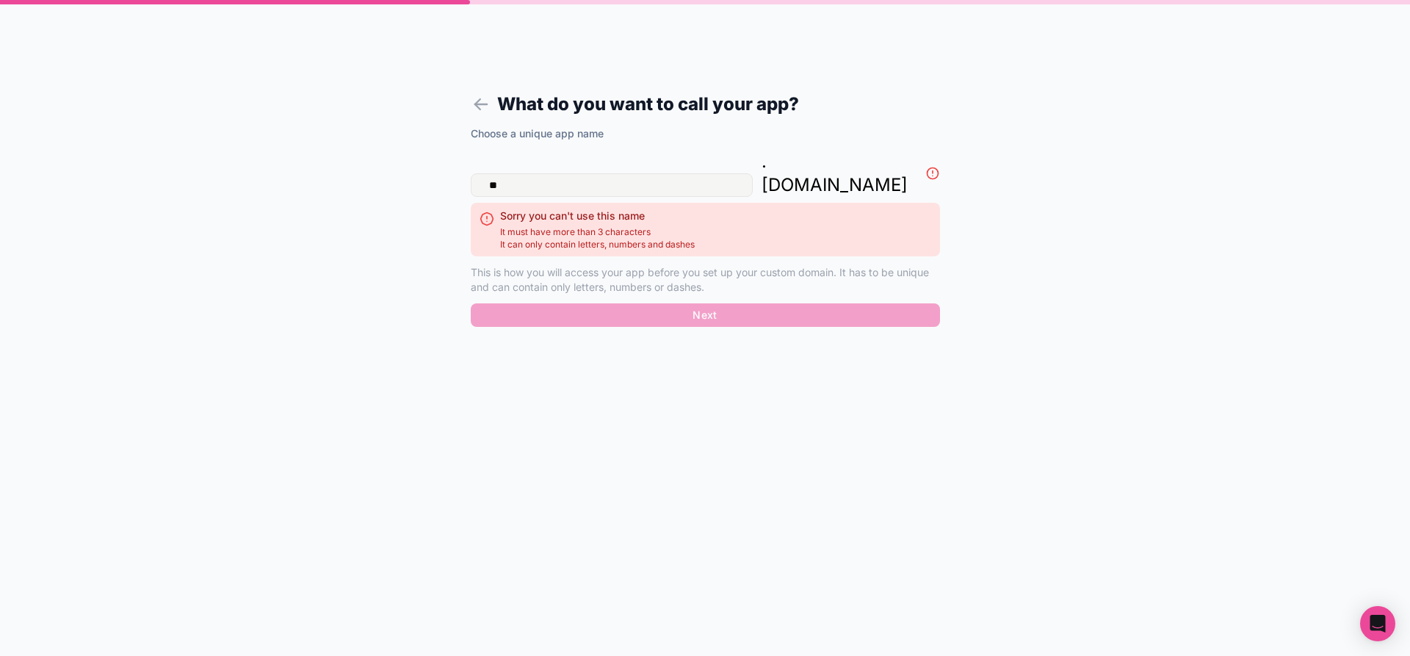
type input "*"
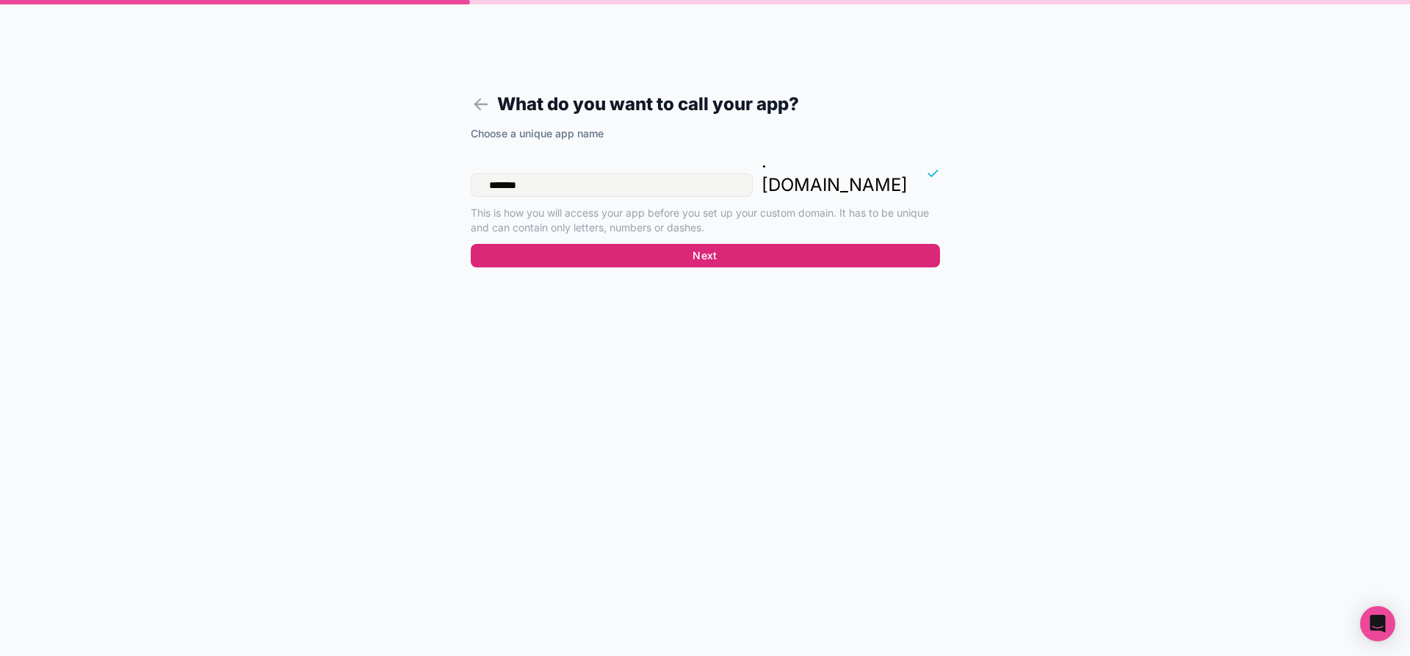
type input "*******"
click at [778, 244] on button "Next" at bounding box center [705, 255] width 469 height 23
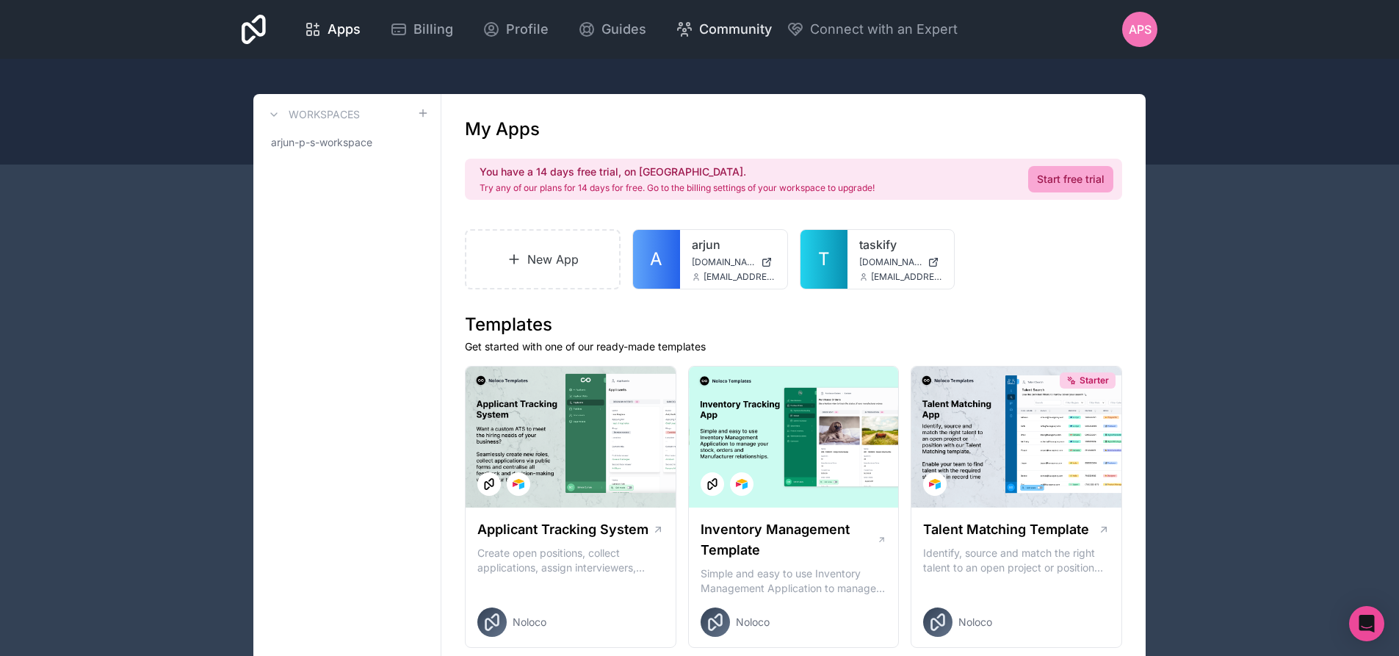
click at [704, 34] on span "Community" at bounding box center [735, 29] width 73 height 21
click at [560, 256] on link "New App" at bounding box center [543, 259] width 156 height 60
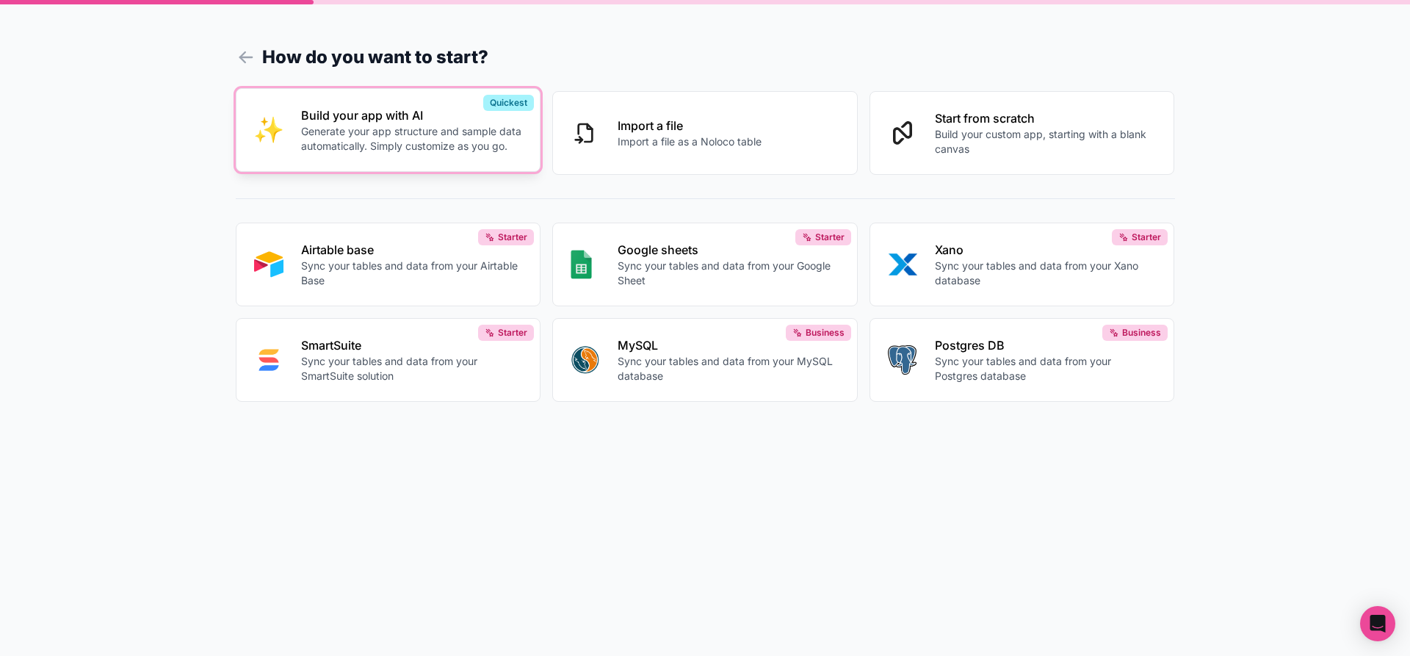
click at [424, 115] on p "Build your app with AI" at bounding box center [412, 115] width 222 height 18
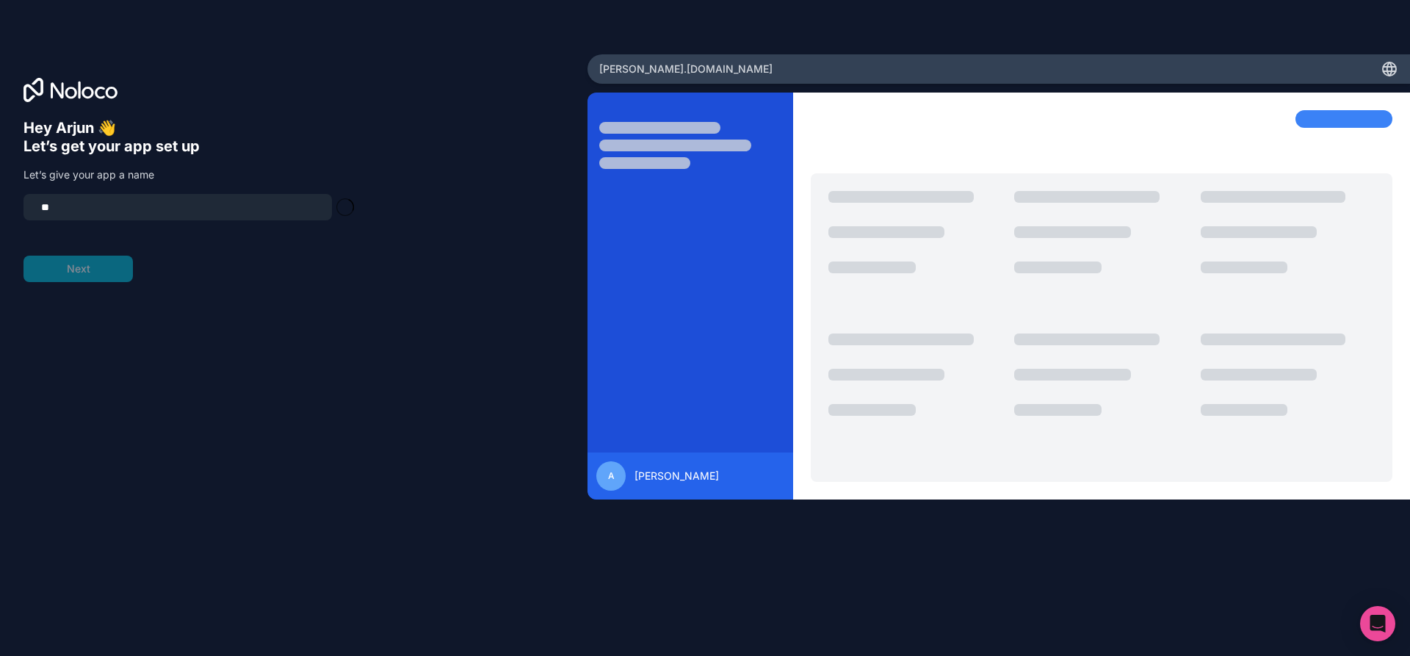
type input "*"
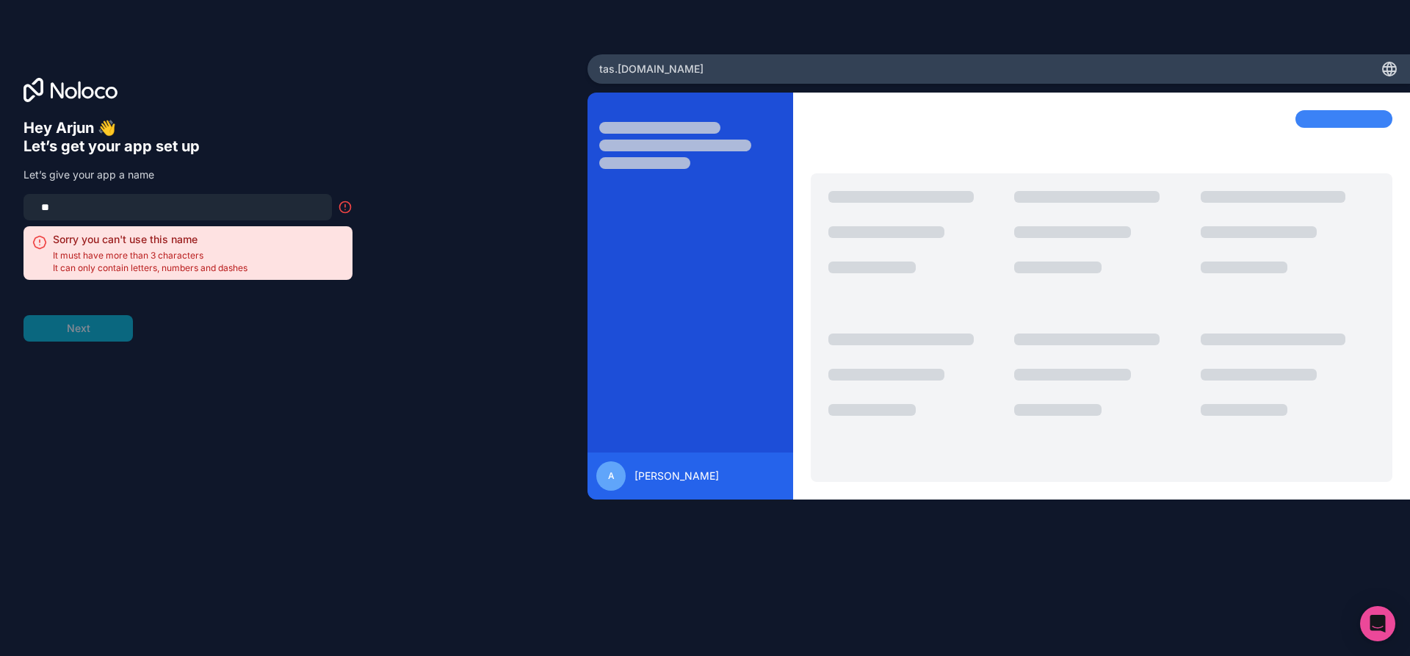
type input "*"
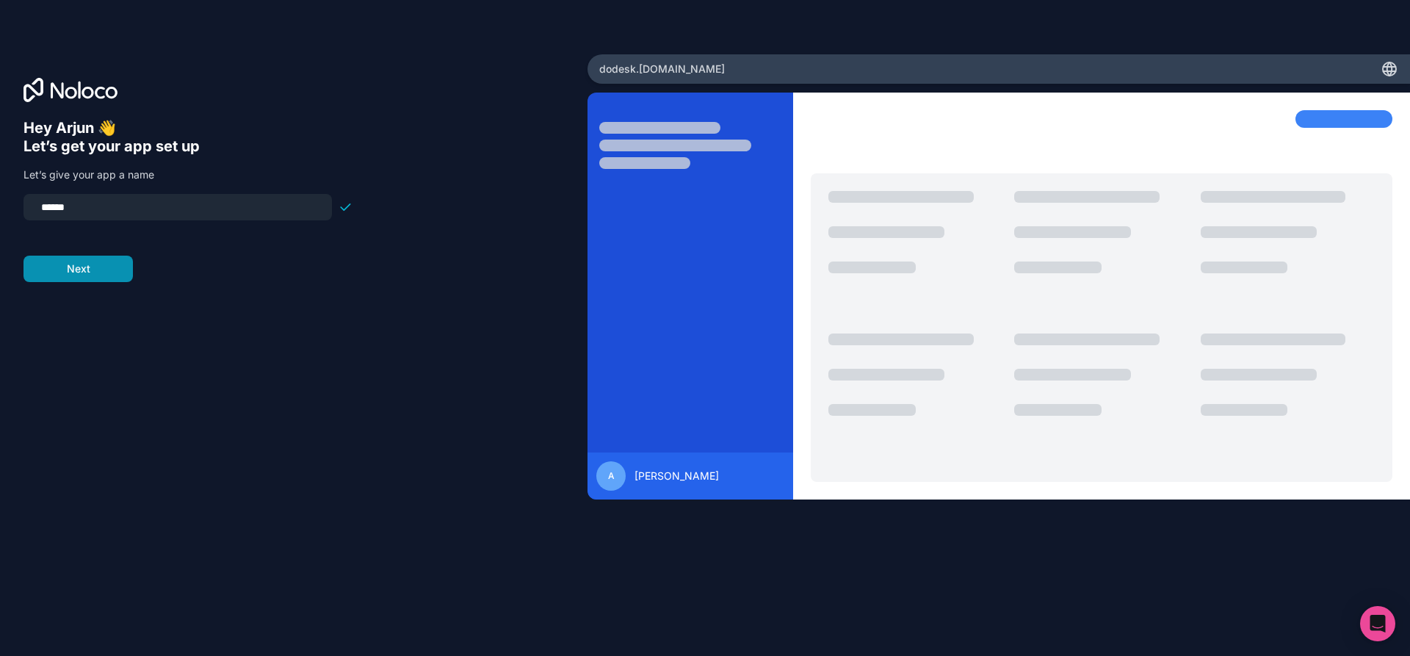
type input "******"
click at [99, 275] on button "Next" at bounding box center [77, 269] width 109 height 26
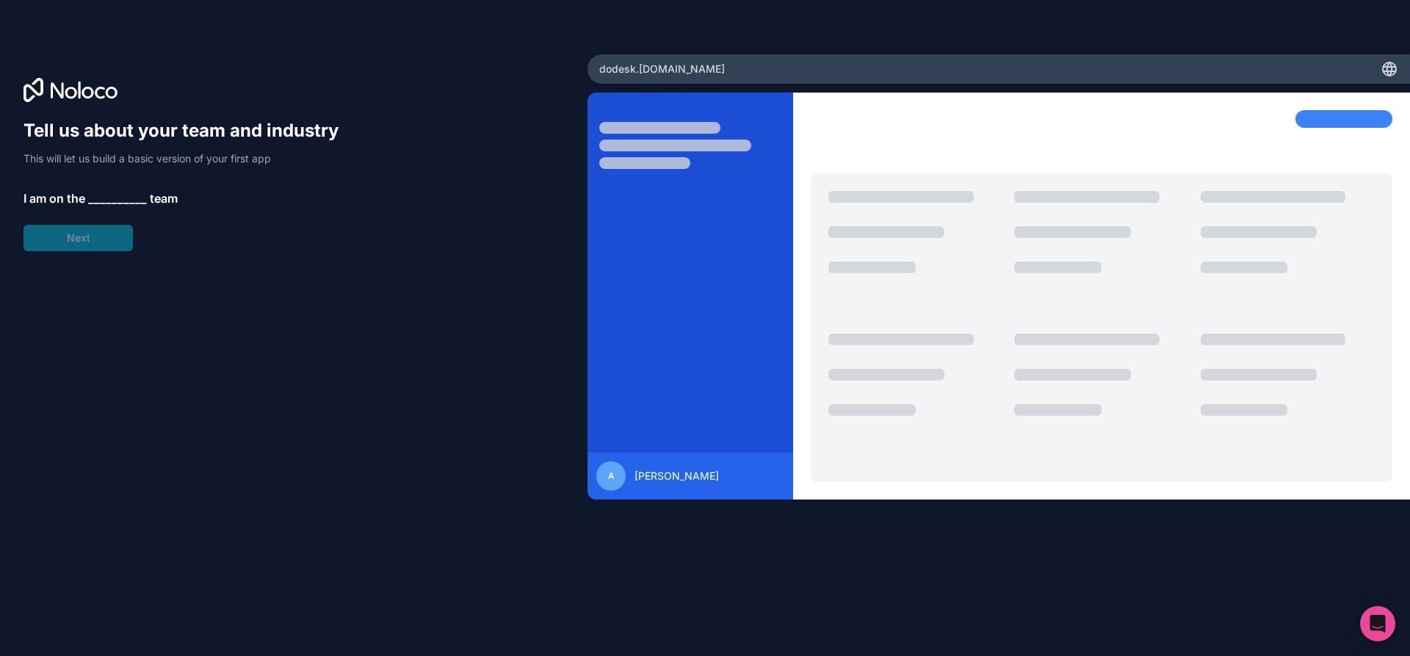
click at [104, 198] on span "__________" at bounding box center [117, 198] width 59 height 18
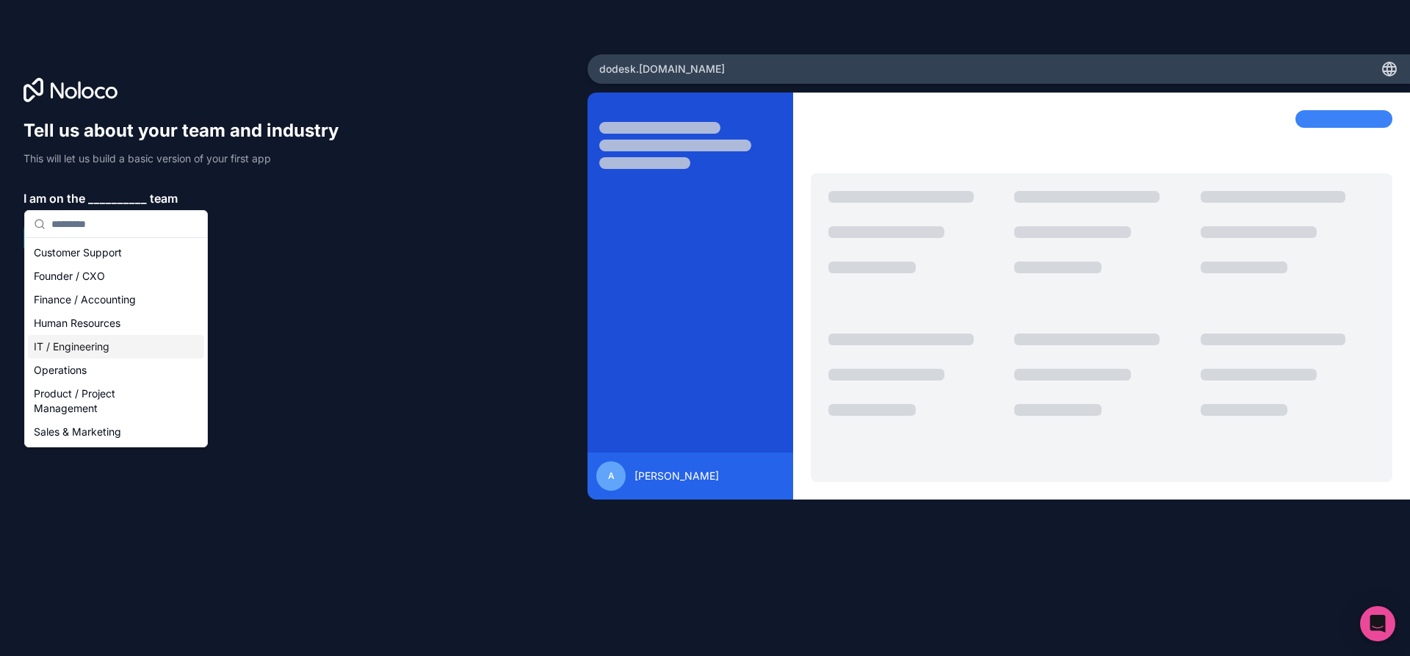
click at [128, 345] on div "IT / Engineering" at bounding box center [116, 346] width 176 height 23
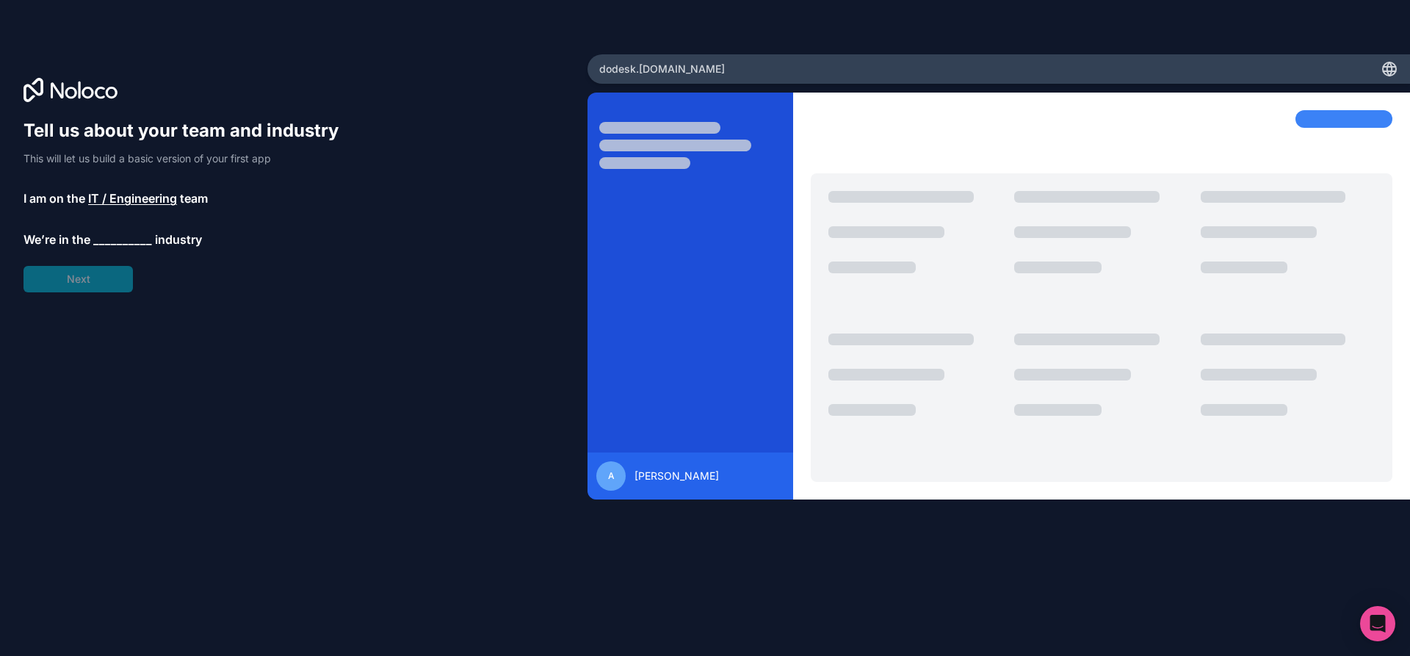
click at [131, 242] on span "__________" at bounding box center [122, 240] width 59 height 18
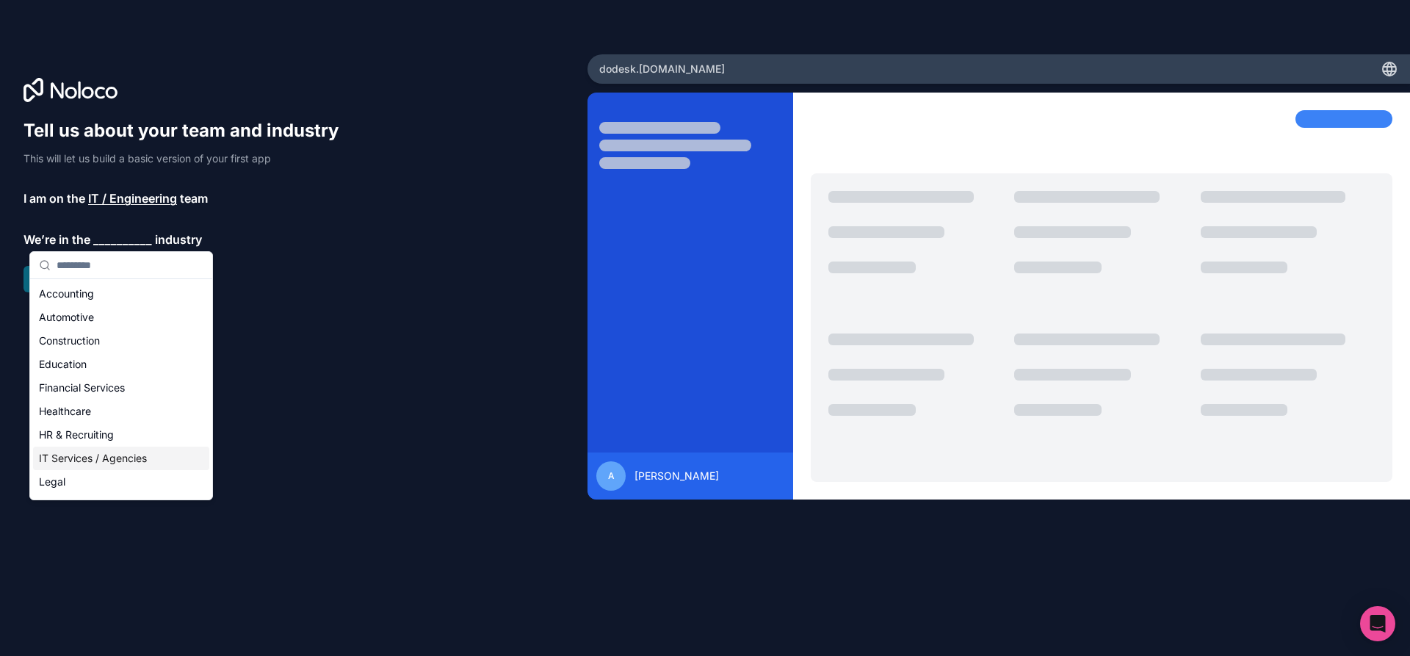
click at [112, 454] on div "IT Services / Agencies" at bounding box center [121, 457] width 176 height 23
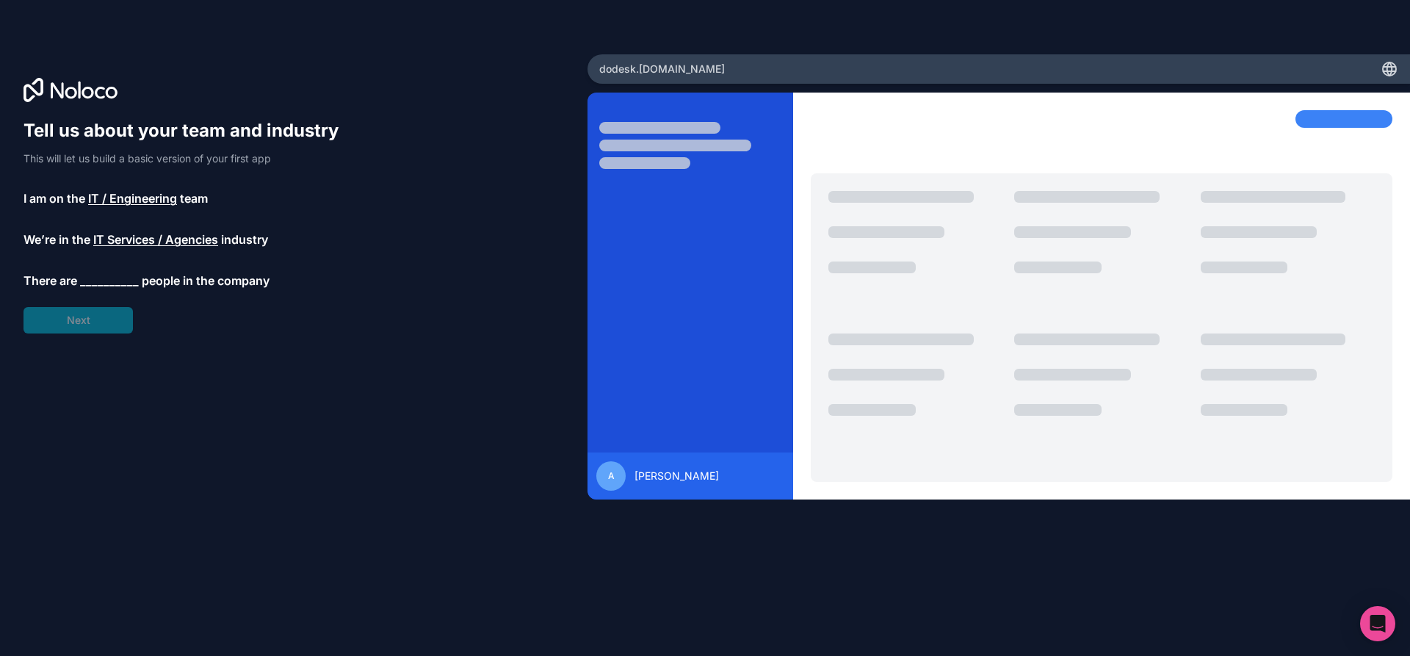
click at [106, 278] on span "__________" at bounding box center [109, 281] width 59 height 18
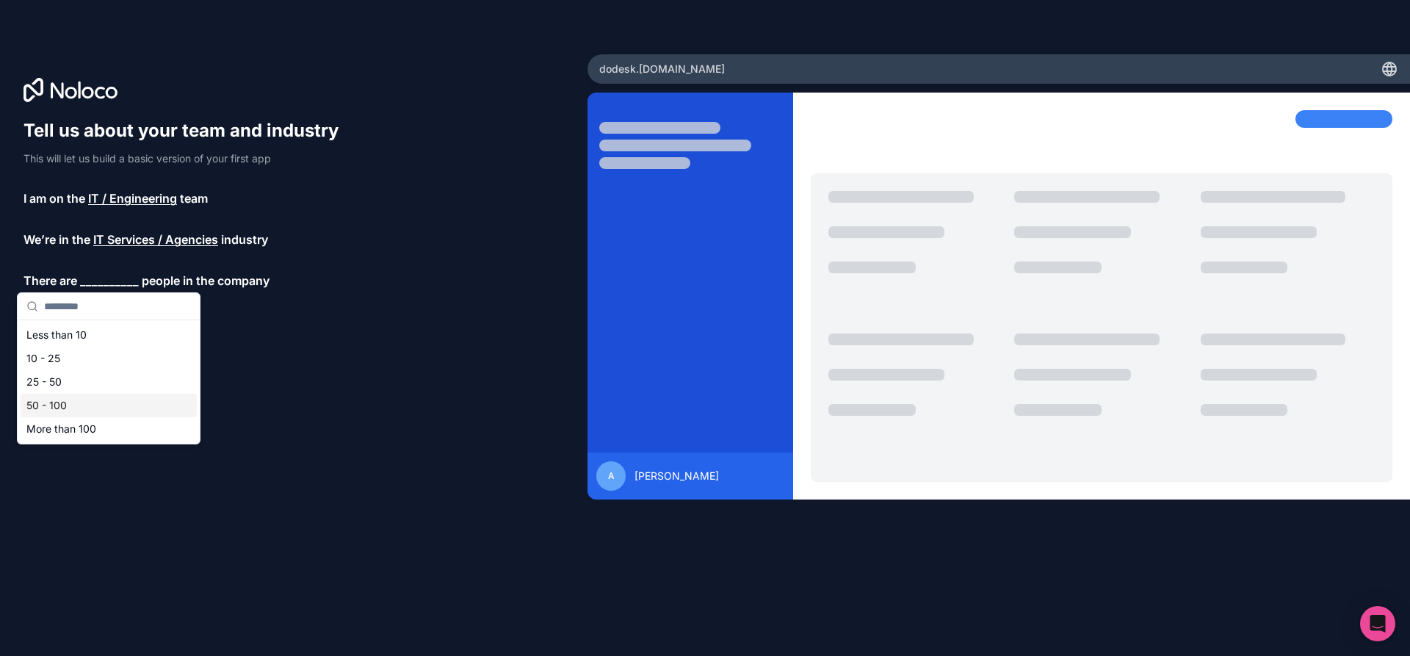
click at [70, 402] on div "50 - 100" at bounding box center [109, 405] width 176 height 23
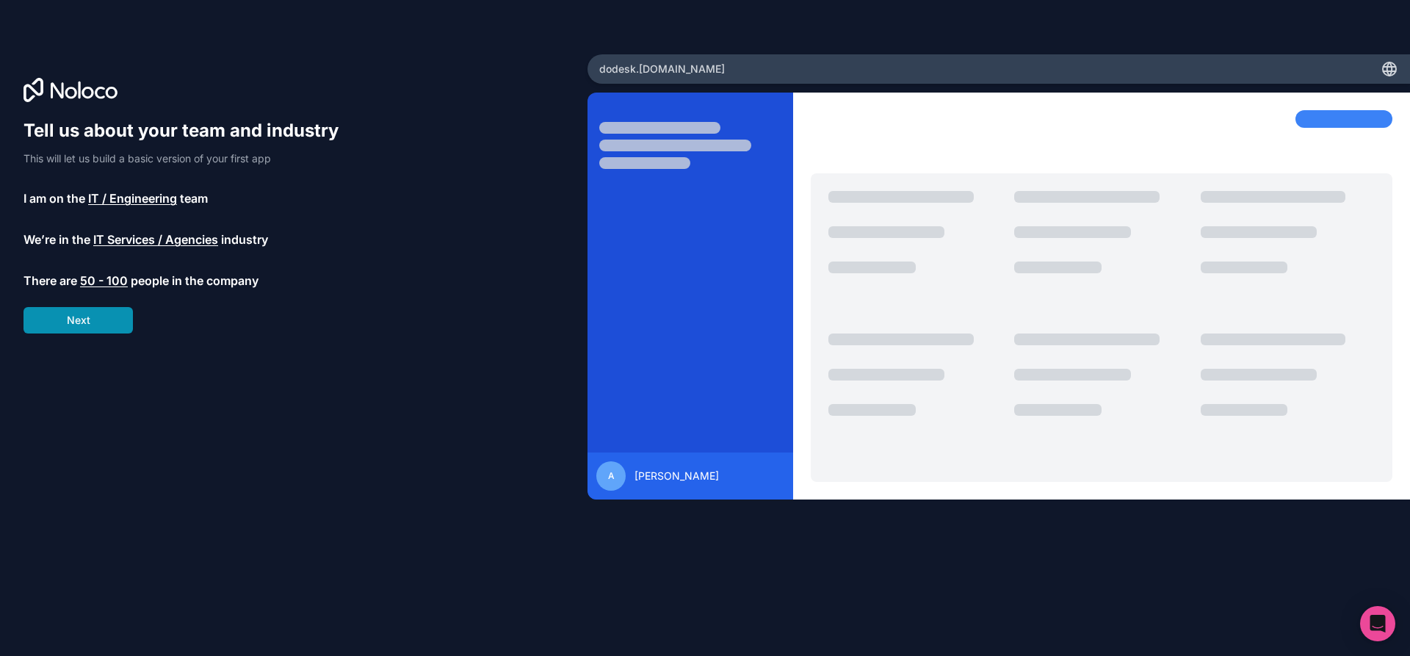
click at [81, 325] on button "Next" at bounding box center [77, 320] width 109 height 26
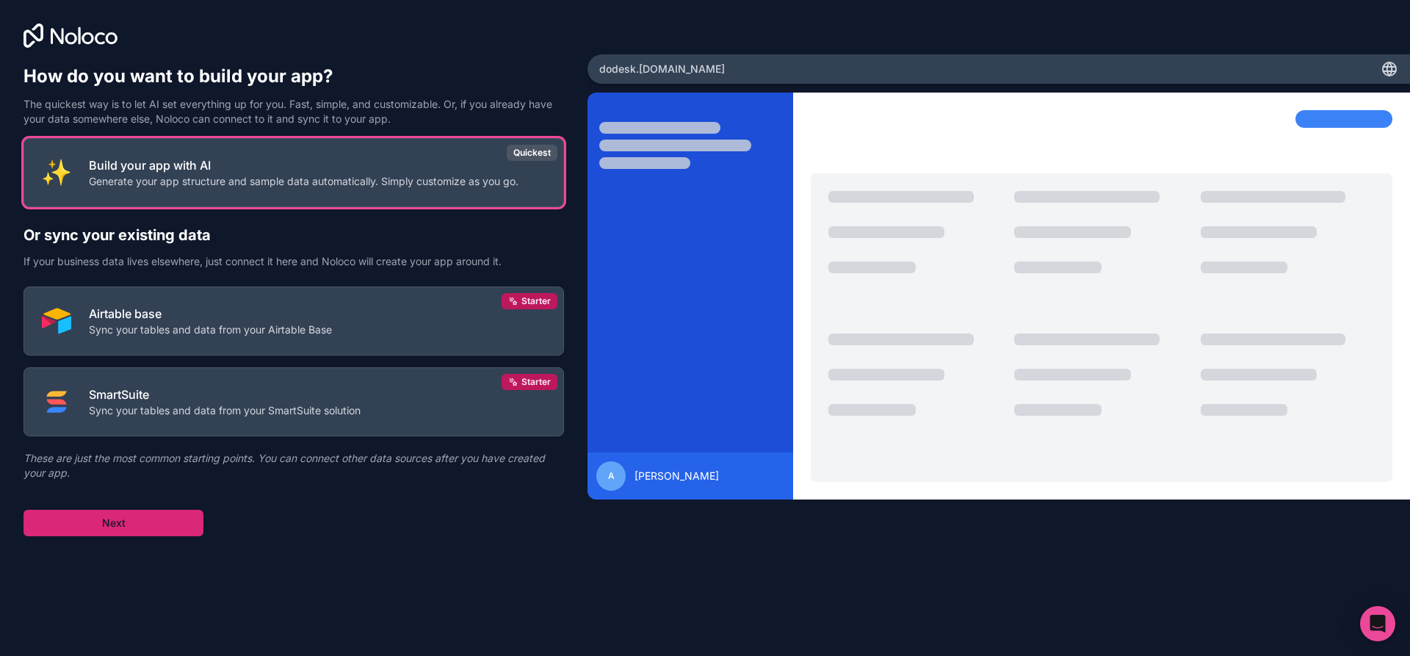
click at [143, 523] on button "Next" at bounding box center [113, 523] width 180 height 26
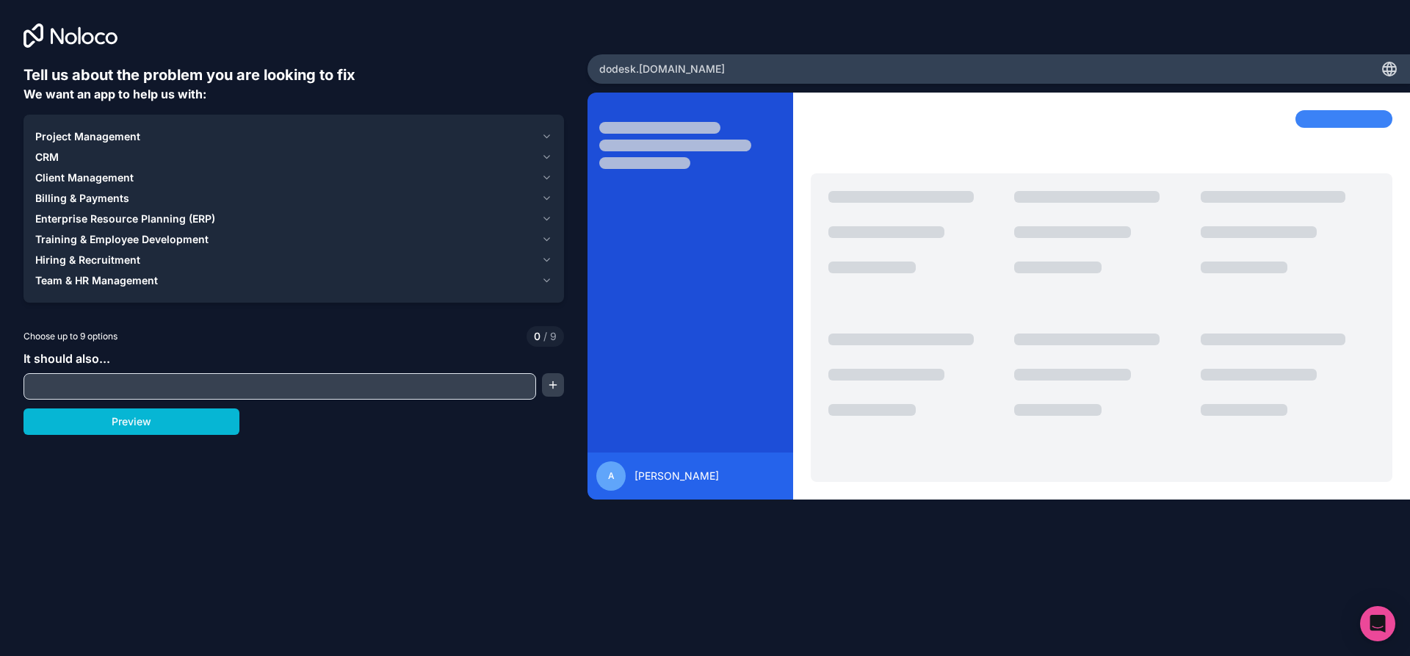
click at [207, 394] on input "text" at bounding box center [279, 386] width 505 height 21
type input "**********"
click at [548, 256] on icon "button" at bounding box center [546, 260] width 11 height 12
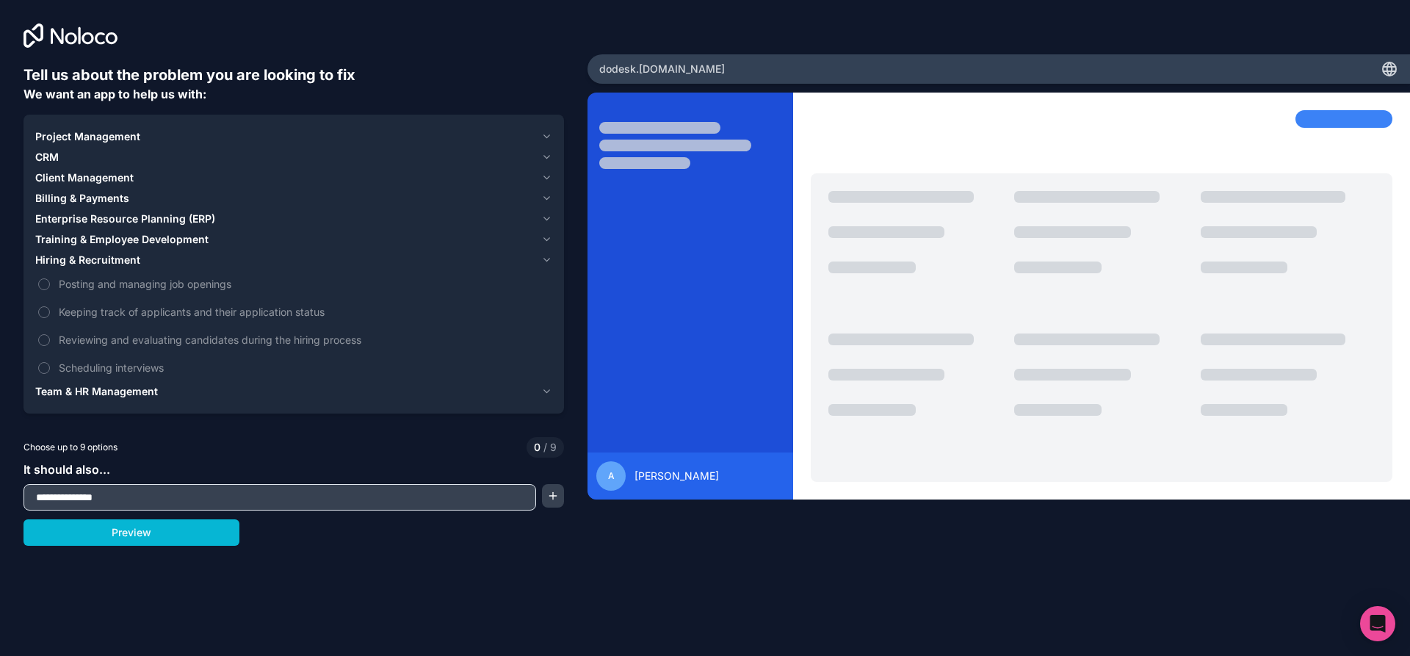
click at [551, 134] on icon "button" at bounding box center [546, 137] width 11 height 12
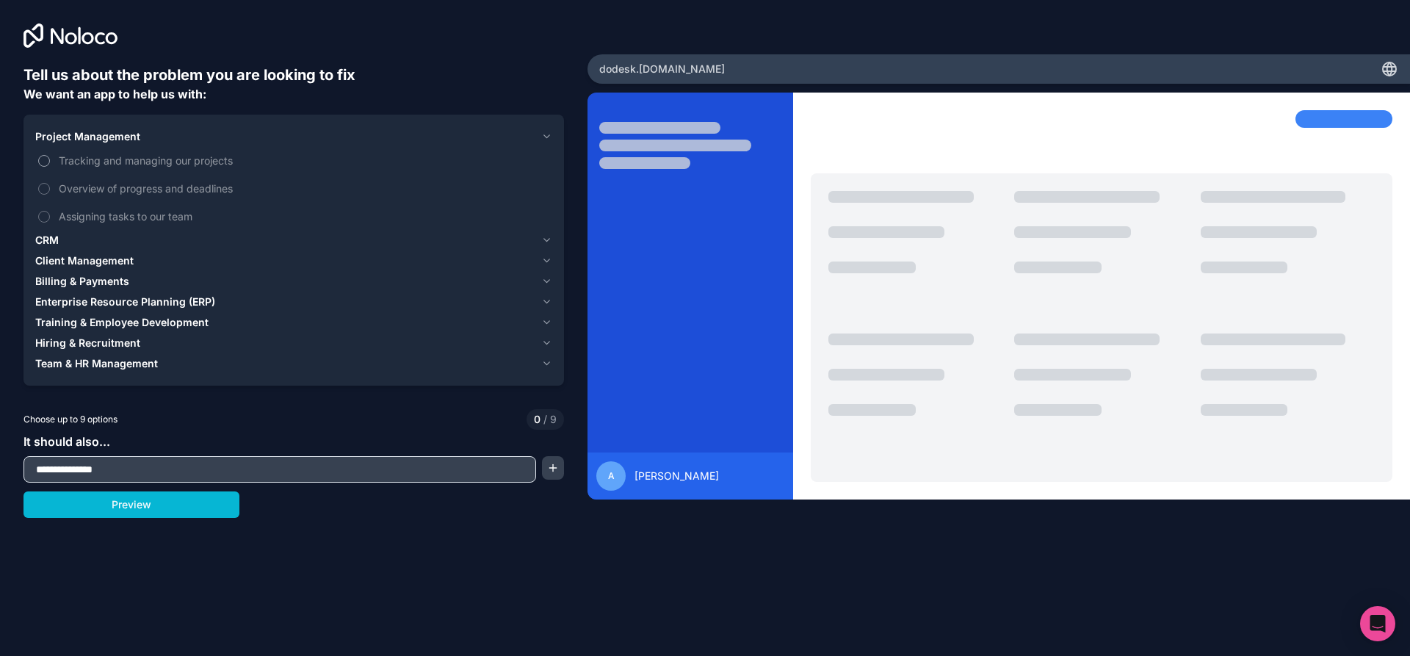
click at [151, 155] on span "Tracking and managing our projects" at bounding box center [304, 160] width 491 height 15
click at [50, 155] on button "Tracking and managing our projects" at bounding box center [44, 161] width 12 height 12
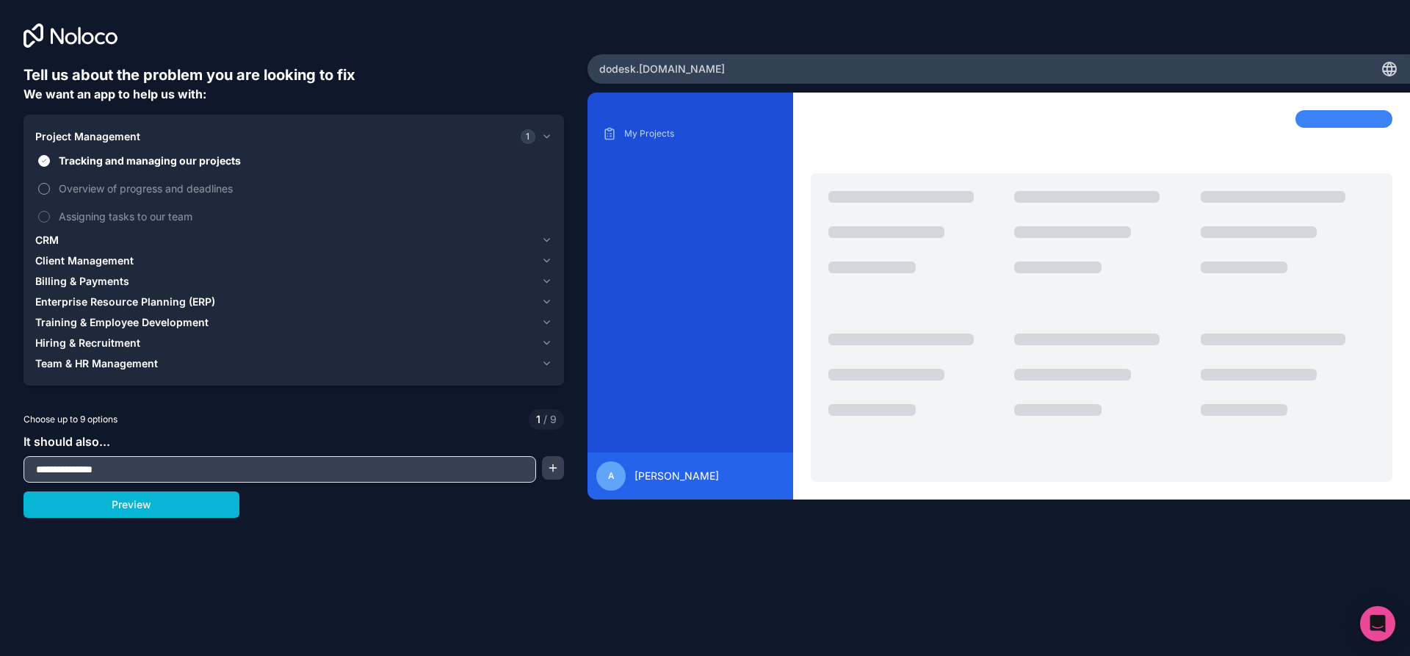
click at [62, 192] on span "Overview of progress and deadlines" at bounding box center [304, 188] width 491 height 15
click at [50, 192] on button "Overview of progress and deadlines" at bounding box center [44, 189] width 12 height 12
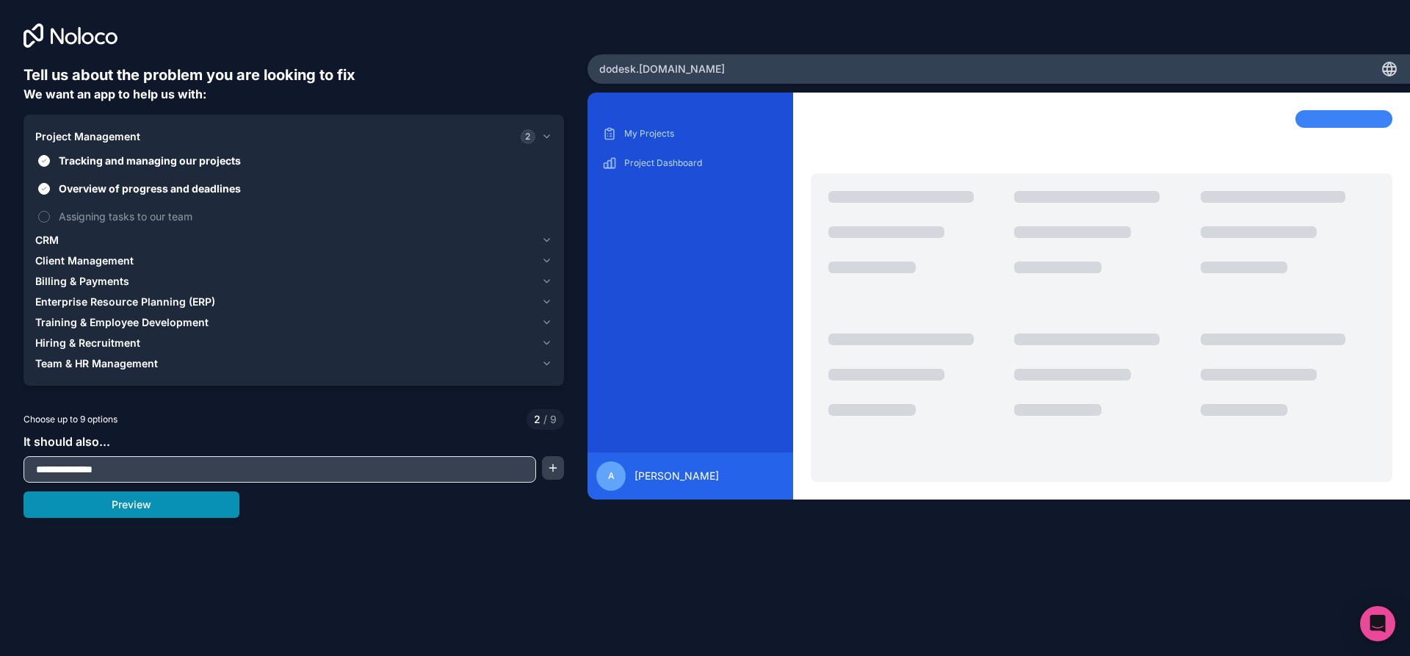
click at [158, 502] on button "Preview" at bounding box center [131, 504] width 216 height 26
